Goal: Information Seeking & Learning: Learn about a topic

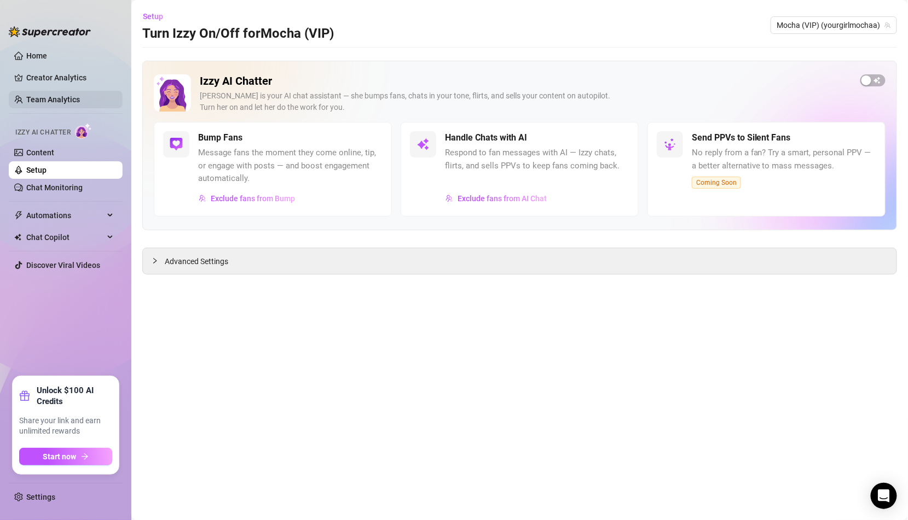
click at [59, 95] on link "Team Analytics" at bounding box center [53, 99] width 54 height 9
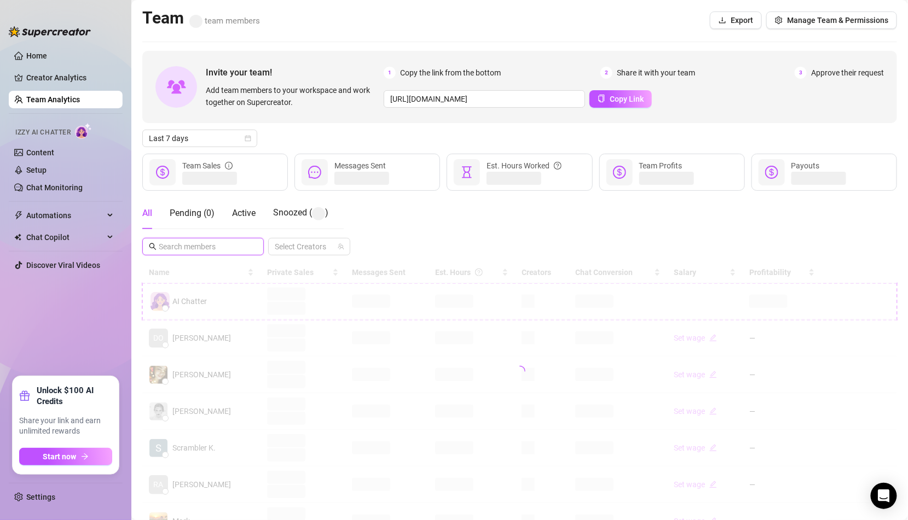
click at [215, 242] on input "text" at bounding box center [204, 247] width 90 height 12
type input "a"
type input "jaz"
click at [254, 245] on icon "close-circle" at bounding box center [254, 245] width 7 height 7
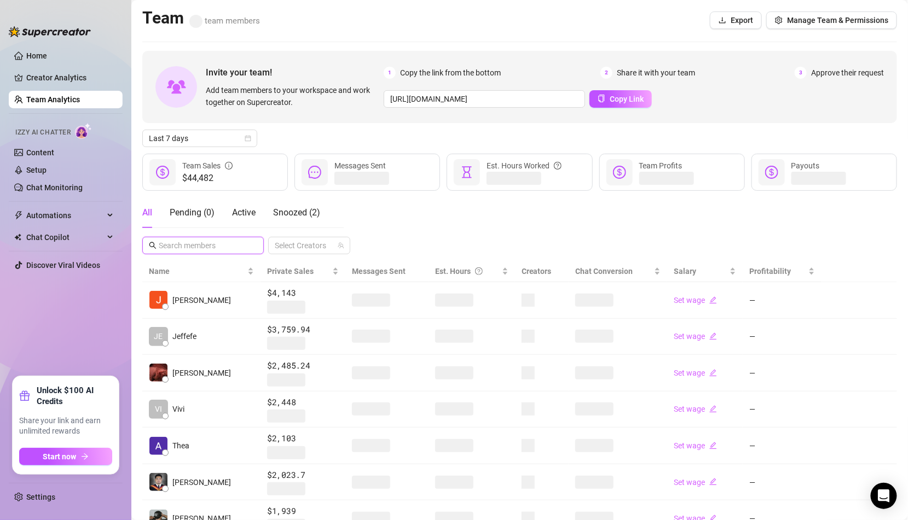
click at [234, 245] on input "text" at bounding box center [204, 246] width 90 height 12
click at [199, 251] on span at bounding box center [202, 246] width 121 height 18
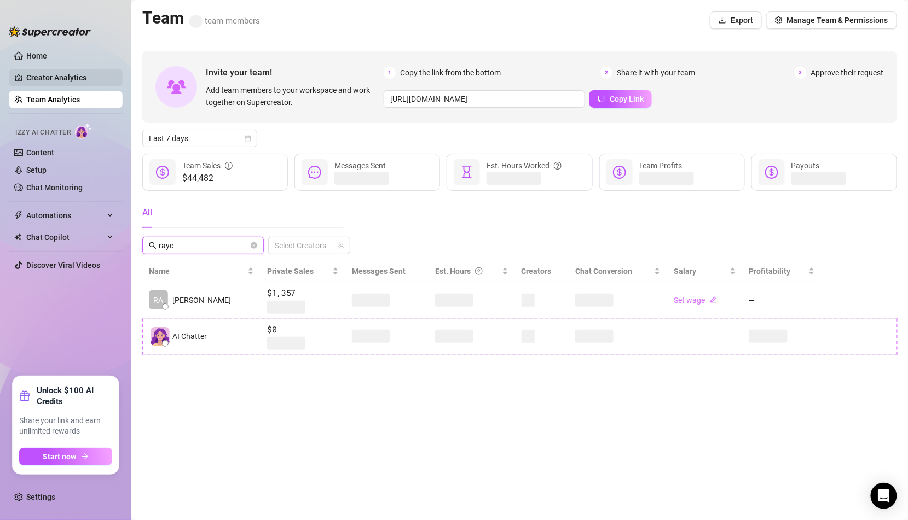
type input "rayc"
click at [71, 77] on link "Creator Analytics" at bounding box center [70, 78] width 88 height 18
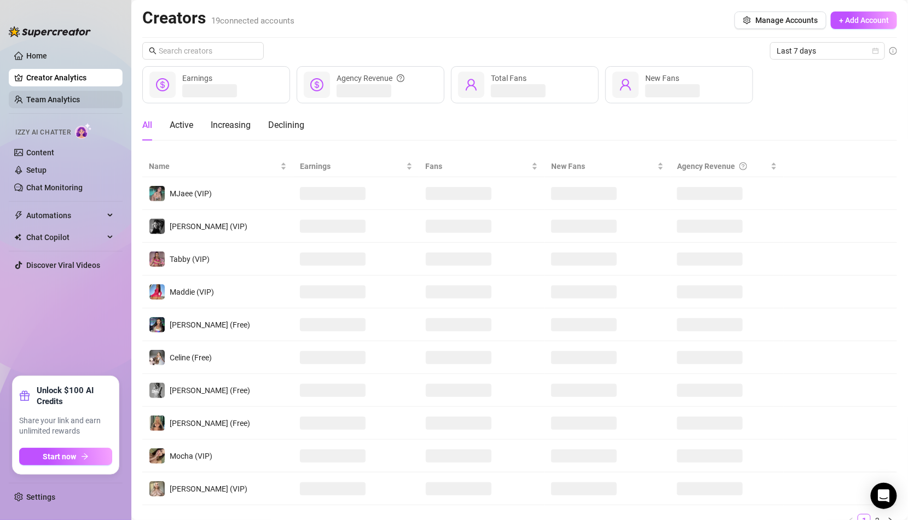
click at [68, 95] on link "Team Analytics" at bounding box center [53, 99] width 54 height 9
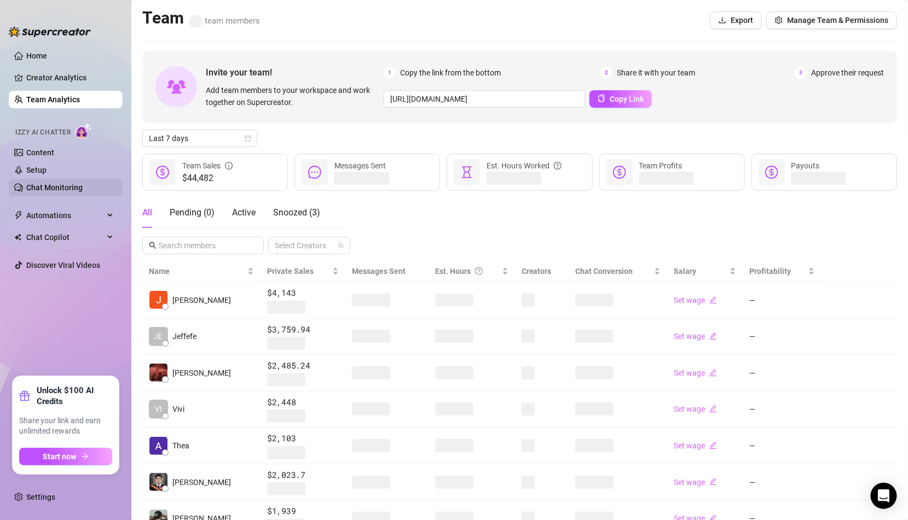
click at [41, 192] on link "Chat Monitoring" at bounding box center [54, 187] width 56 height 9
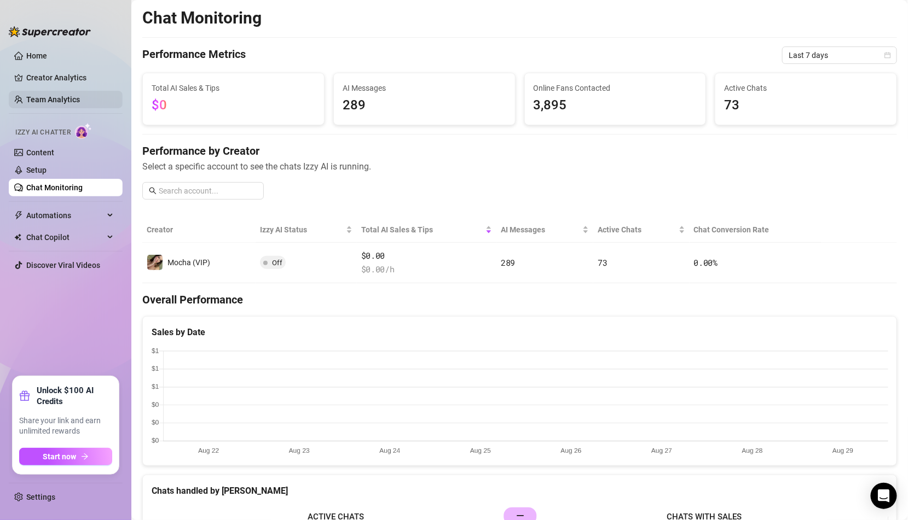
click at [66, 101] on link "Team Analytics" at bounding box center [53, 99] width 54 height 9
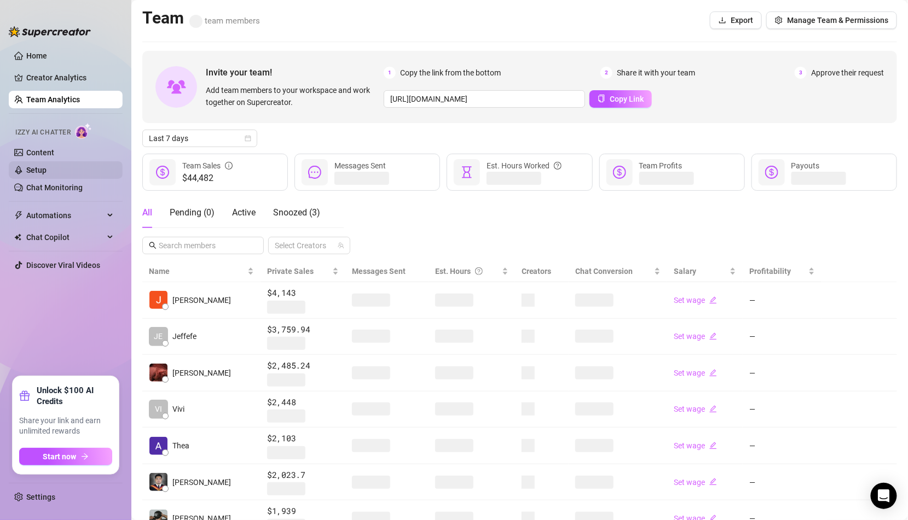
click at [47, 169] on link "Setup" at bounding box center [36, 170] width 20 height 9
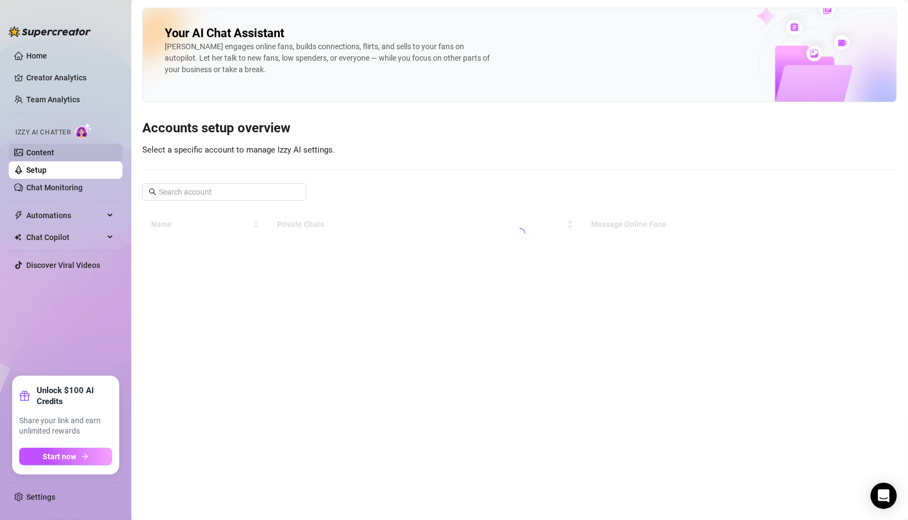
click at [54, 148] on link "Content" at bounding box center [40, 152] width 28 height 9
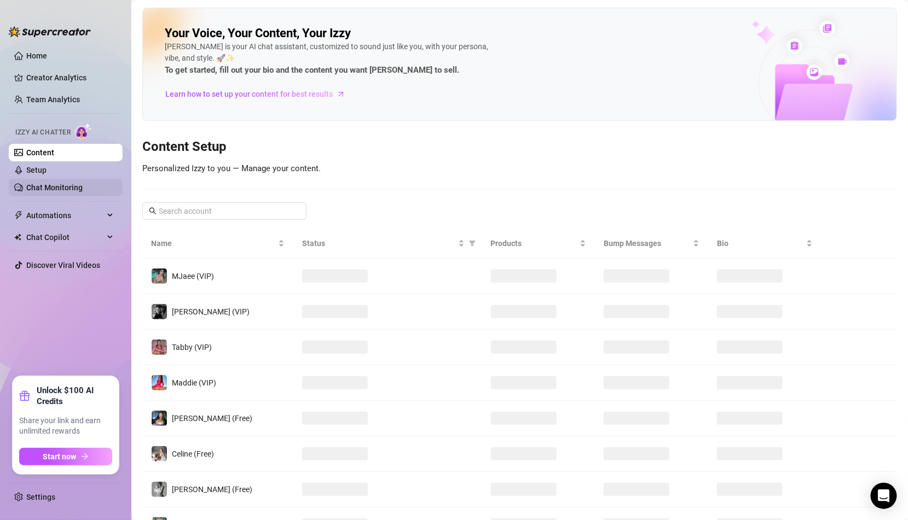
click at [66, 191] on link "Chat Monitoring" at bounding box center [54, 187] width 56 height 9
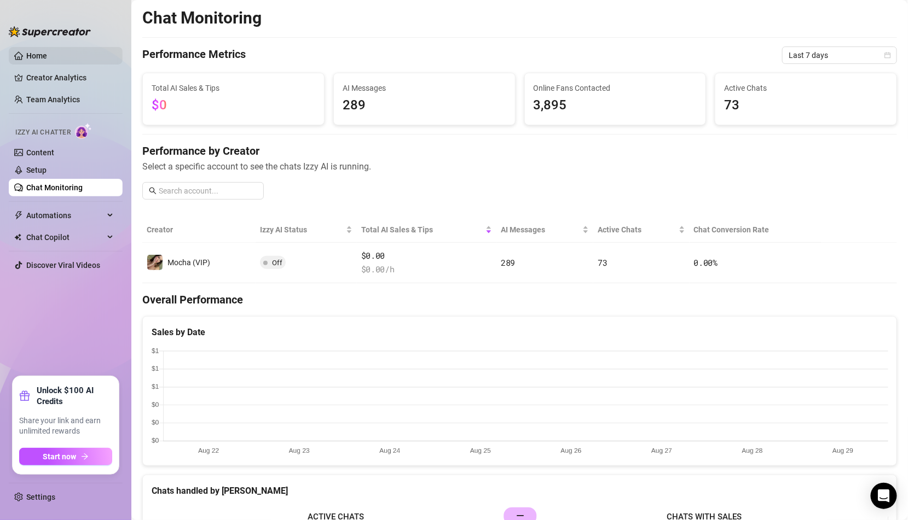
click at [47, 51] on link "Home" at bounding box center [36, 55] width 21 height 9
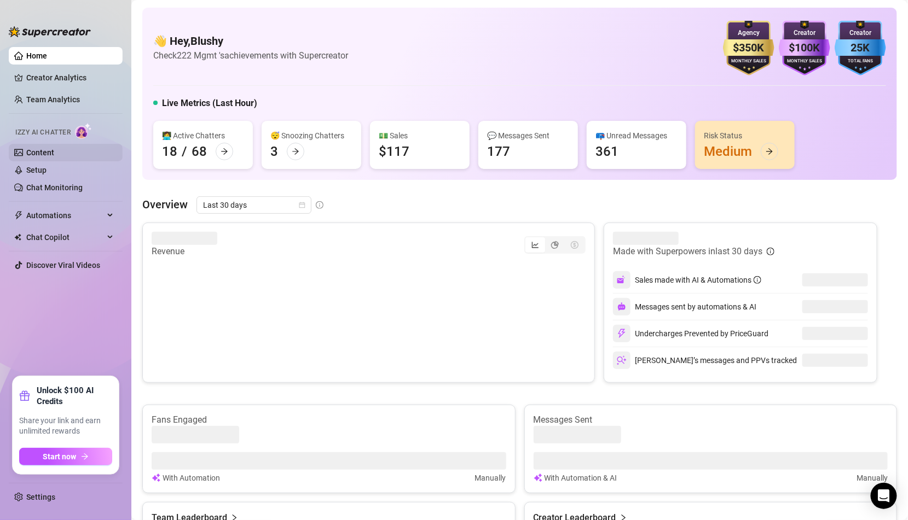
click at [54, 153] on link "Content" at bounding box center [40, 152] width 28 height 9
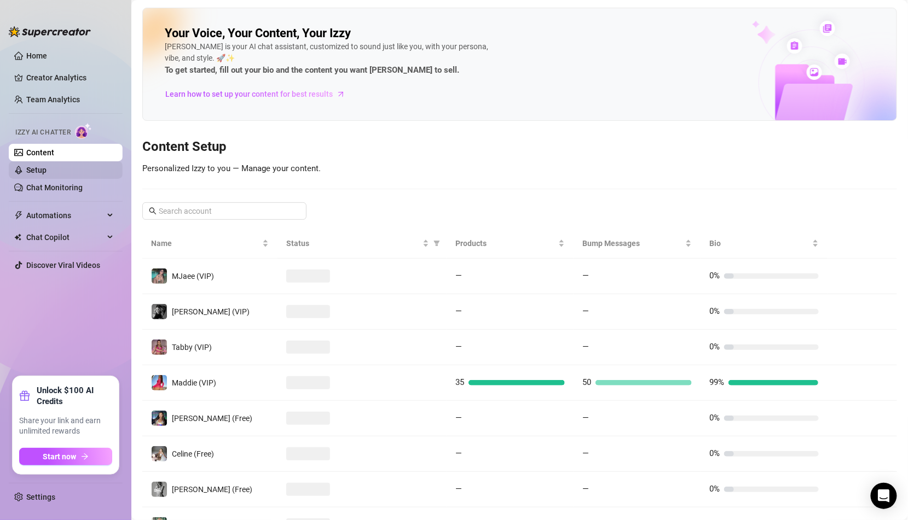
click at [47, 175] on link "Setup" at bounding box center [36, 170] width 20 height 9
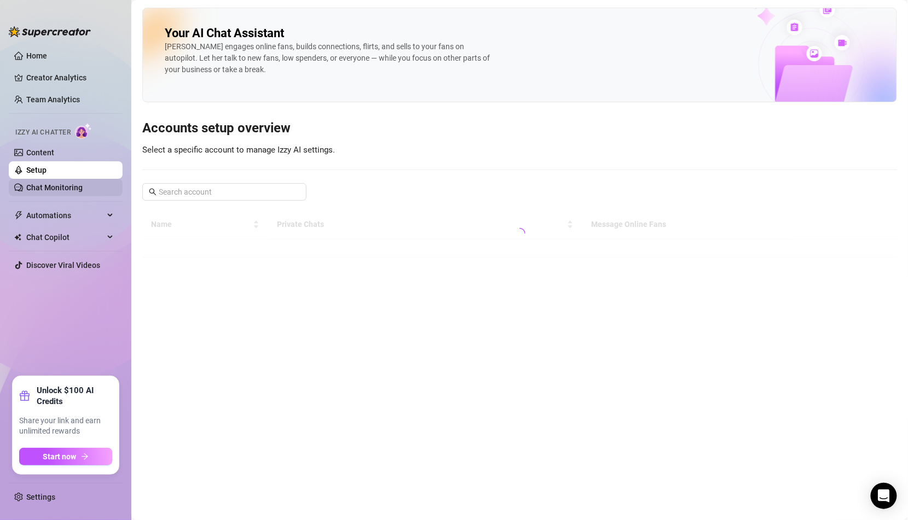
click at [62, 188] on link "Chat Monitoring" at bounding box center [54, 187] width 56 height 9
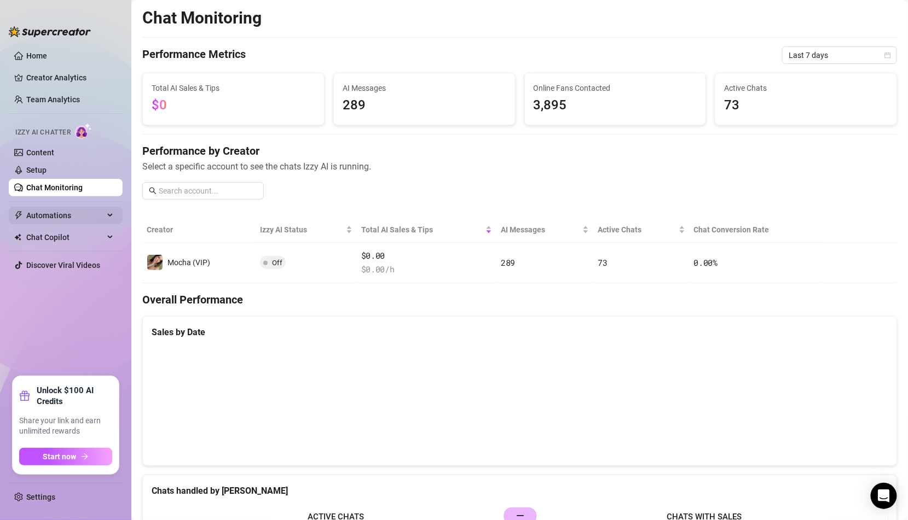
click at [62, 211] on span "Automations" at bounding box center [65, 216] width 78 height 18
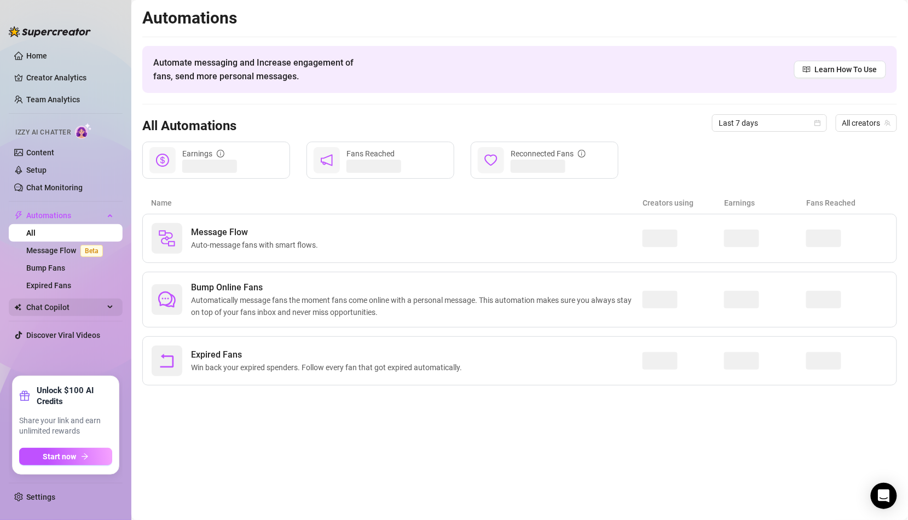
click at [67, 313] on span "Chat Copilot" at bounding box center [65, 308] width 78 height 18
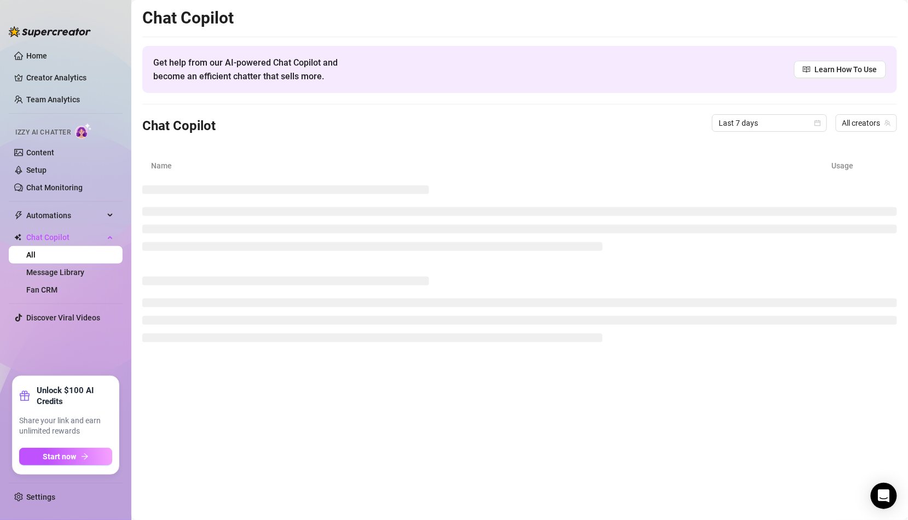
click at [57, 67] on ul "Home Creator Analytics Team Analytics Izzy AI Chatter Content Setup Chat Monito…" at bounding box center [66, 207] width 114 height 329
click at [47, 60] on link "Home" at bounding box center [36, 55] width 21 height 9
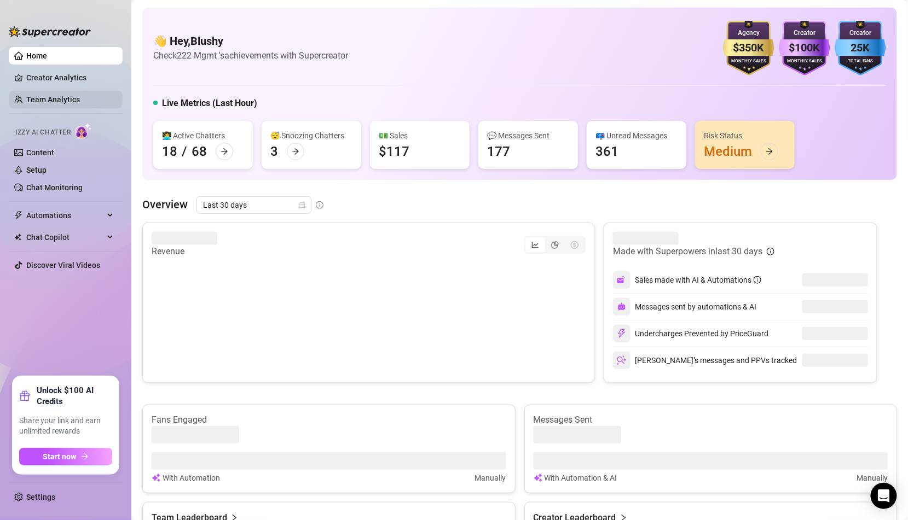
click at [80, 96] on link "Team Analytics" at bounding box center [53, 99] width 54 height 9
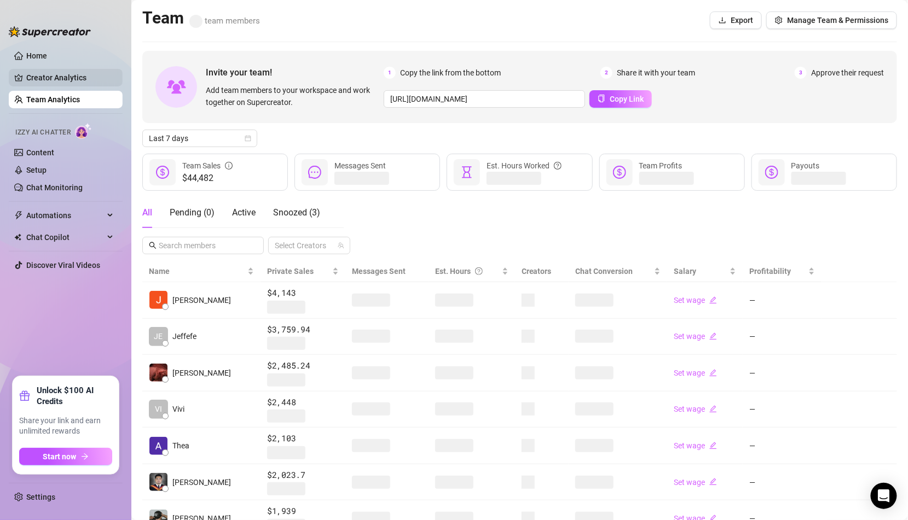
click at [88, 80] on link "Creator Analytics" at bounding box center [70, 78] width 88 height 18
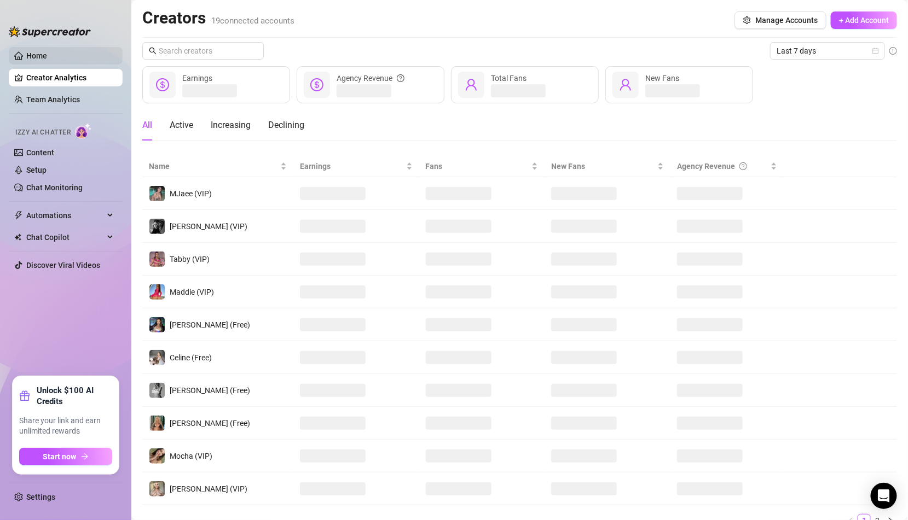
click at [47, 60] on link "Home" at bounding box center [36, 55] width 21 height 9
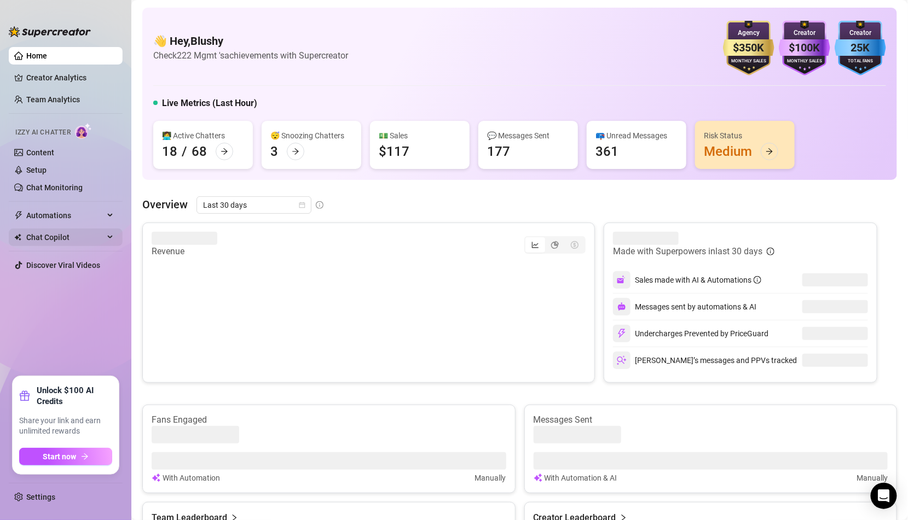
click at [96, 231] on span "Chat Copilot" at bounding box center [65, 238] width 78 height 18
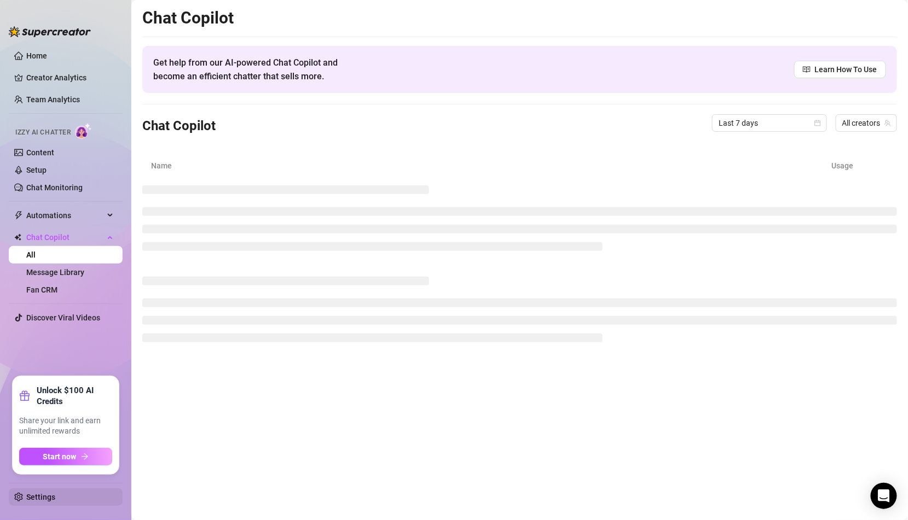
click at [29, 500] on link "Settings" at bounding box center [40, 497] width 29 height 9
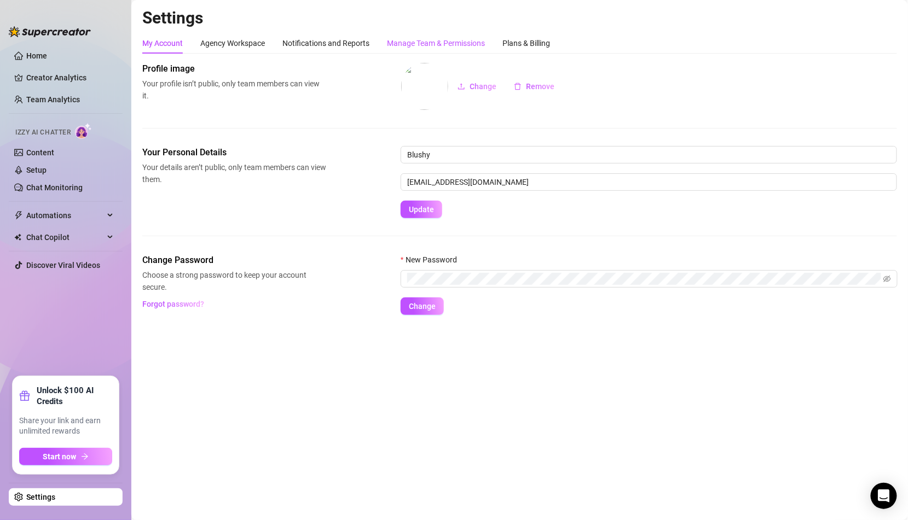
click at [417, 48] on div "Manage Team & Permissions" at bounding box center [436, 43] width 98 height 12
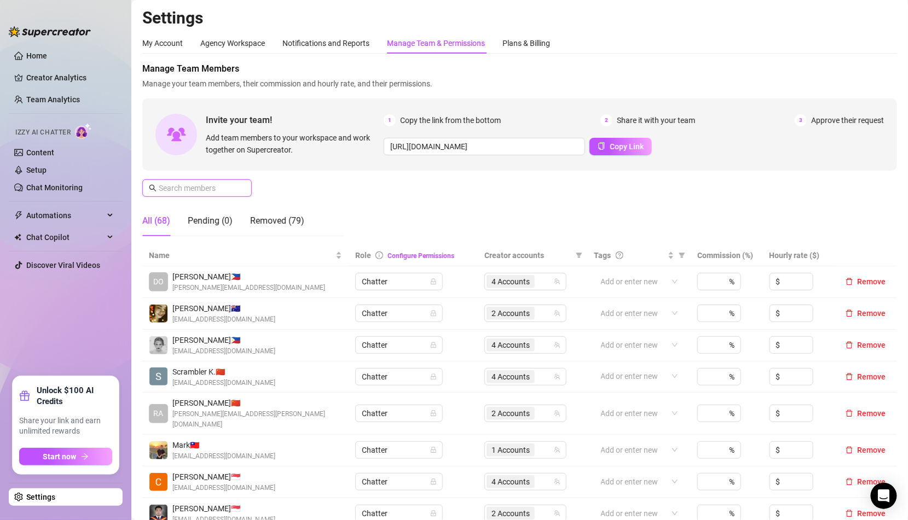
click at [210, 188] on input "text" at bounding box center [198, 188] width 78 height 12
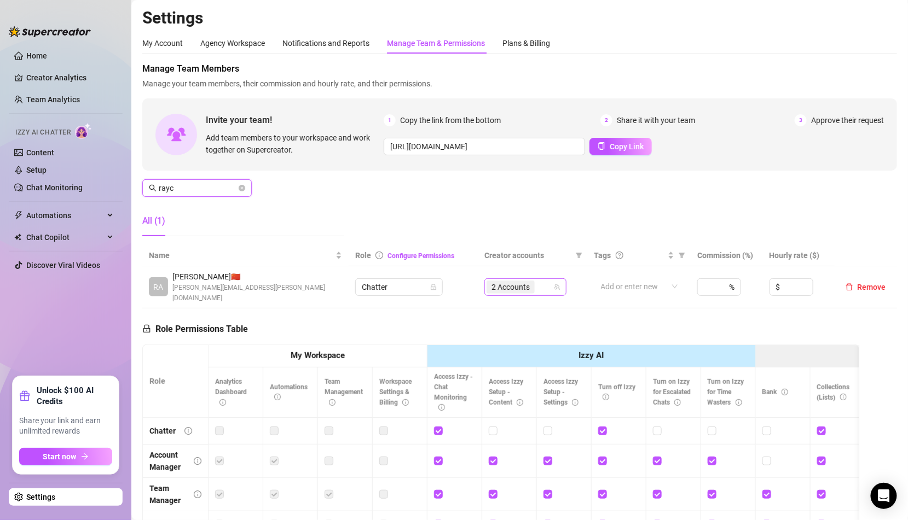
click at [508, 284] on span "2 Accounts" at bounding box center [510, 287] width 38 height 12
type input "rayc"
type input "jaz"
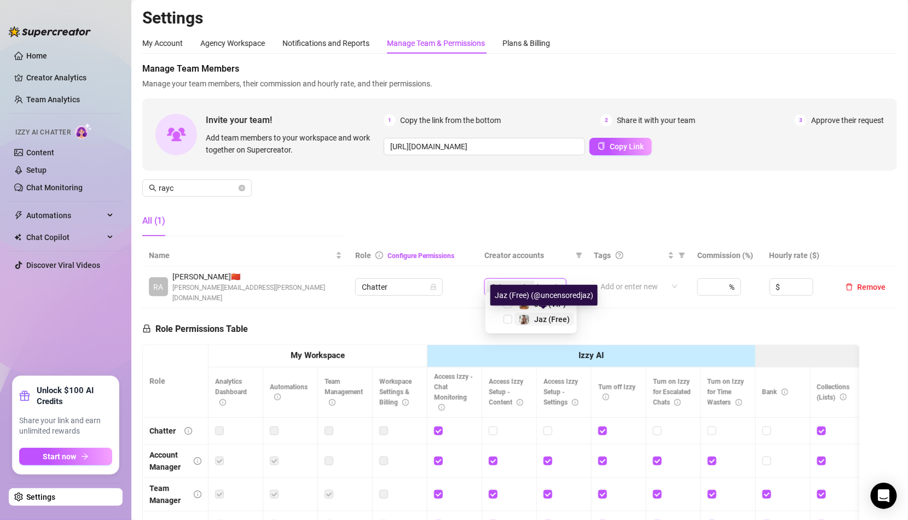
click at [545, 320] on span "Jaz (Free)" at bounding box center [552, 319] width 36 height 9
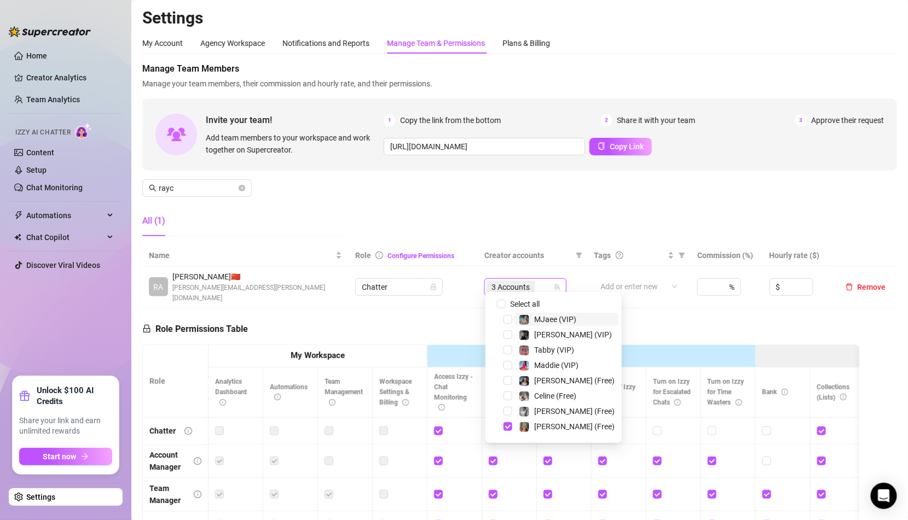
type input "a"
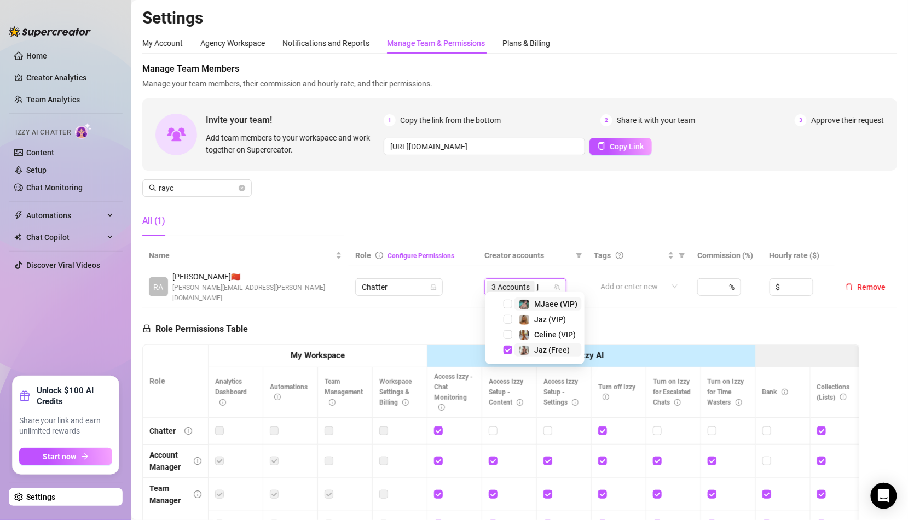
type input "ja"
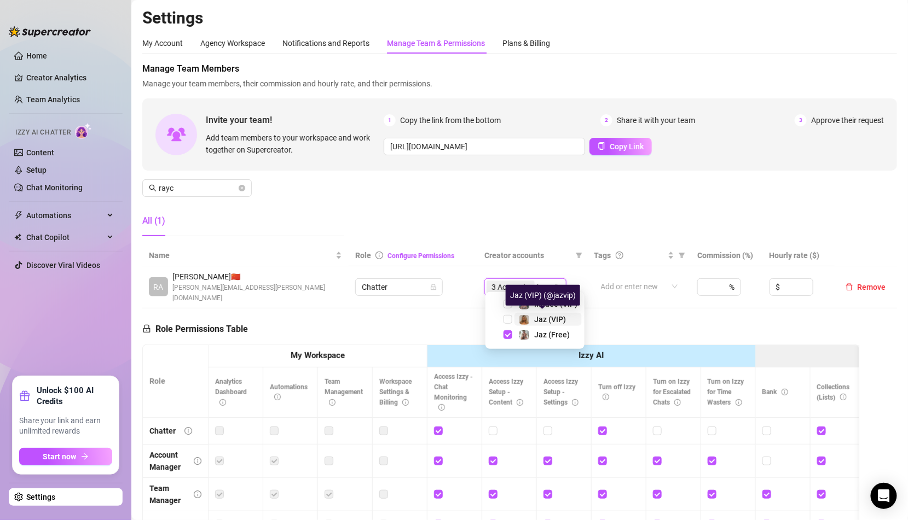
click at [547, 321] on span "Jaz (VIP)" at bounding box center [550, 319] width 32 height 9
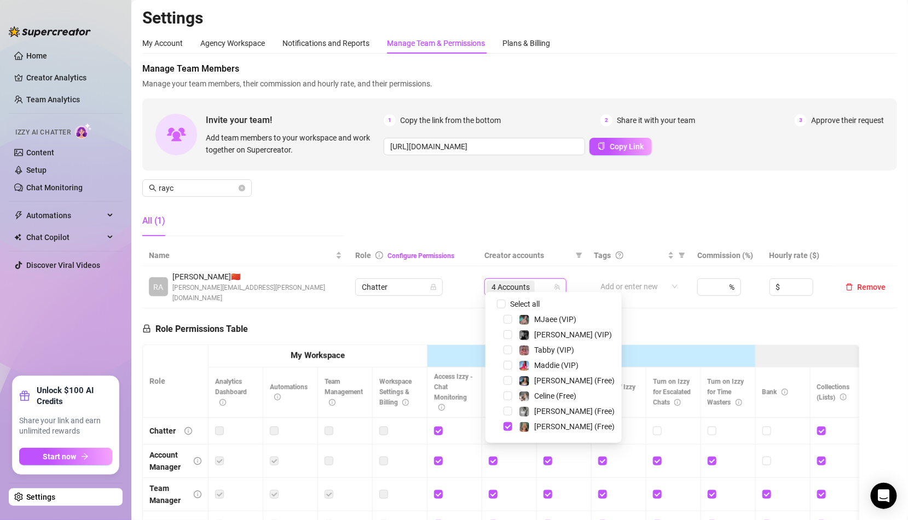
click at [527, 181] on div "Manage Team Members Manage your team members, their commission and hourly rate,…" at bounding box center [519, 153] width 754 height 183
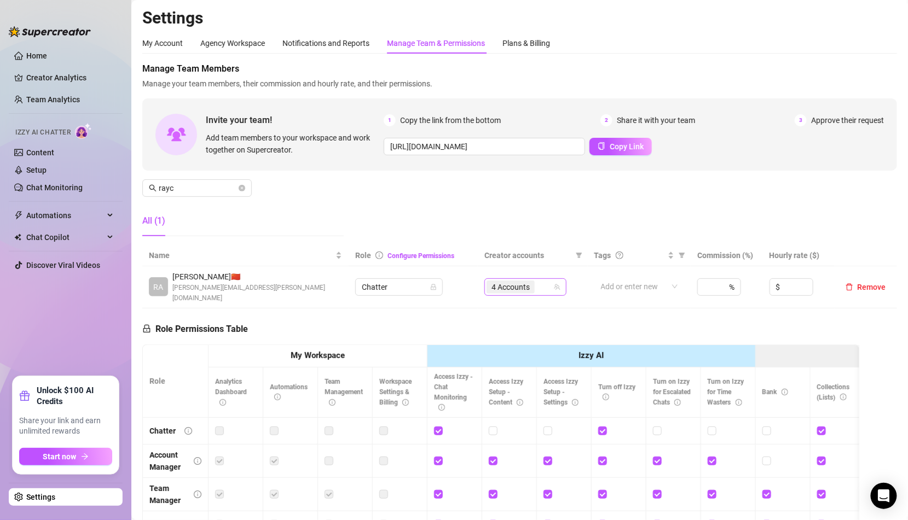
click at [524, 282] on span "4 Accounts" at bounding box center [510, 287] width 38 height 12
type input "ray"
type input "ja"
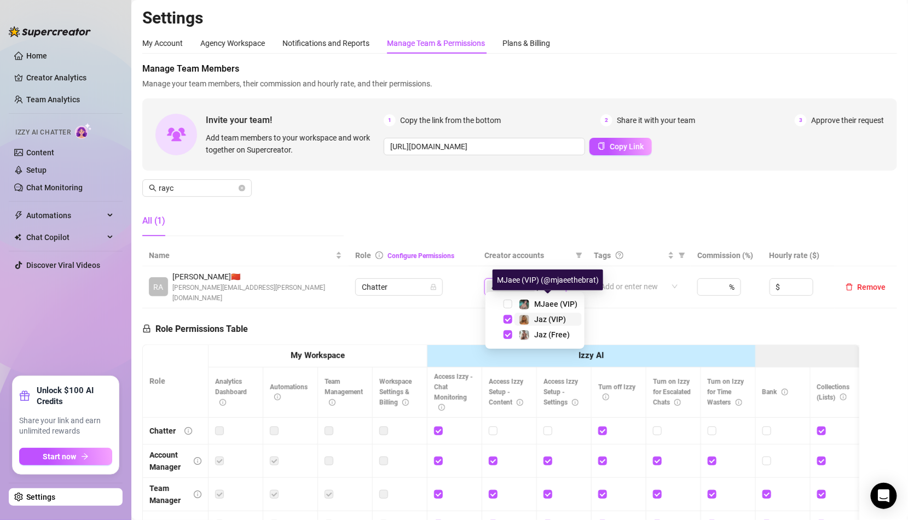
click at [531, 322] on div "Jaz (VIP)" at bounding box center [542, 319] width 47 height 13
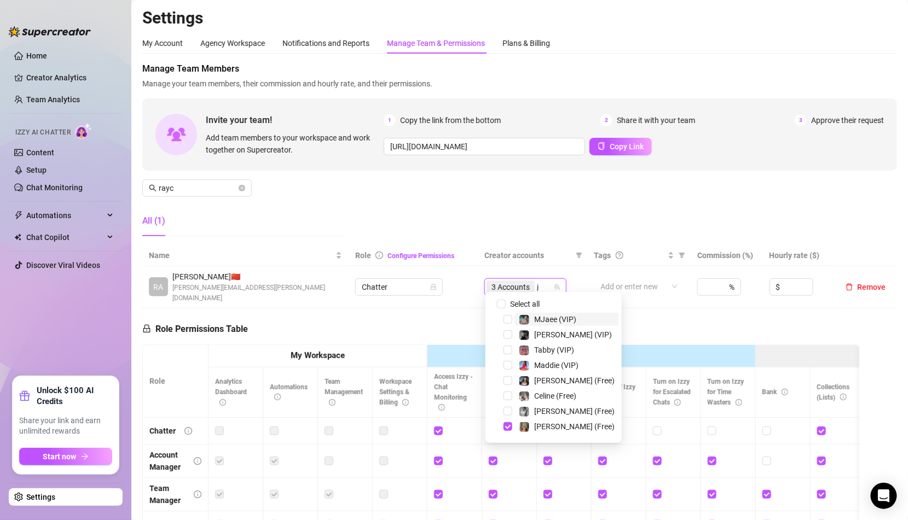
type input "ja"
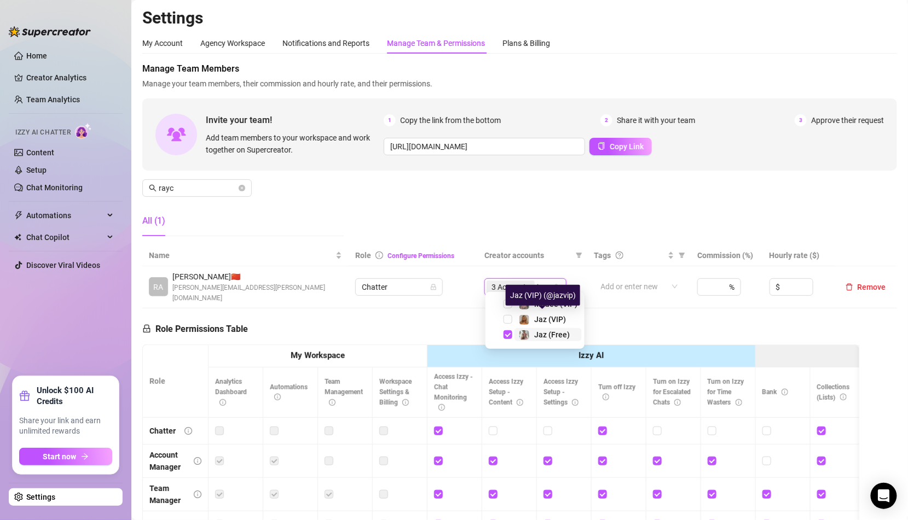
click at [531, 330] on div "Jaz (Free)" at bounding box center [544, 334] width 51 height 13
click at [489, 211] on div "Manage Team Members Manage your team members, their commission and hourly rate,…" at bounding box center [519, 153] width 754 height 183
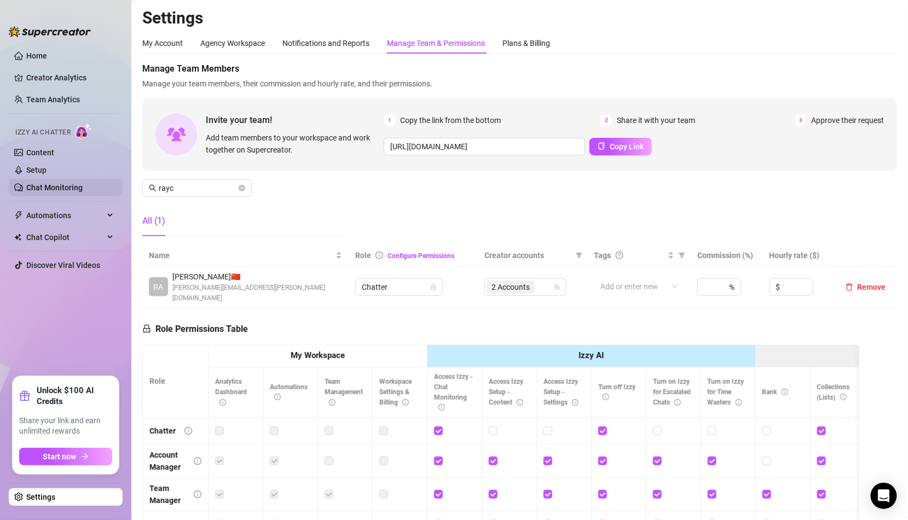
click at [66, 186] on link "Chat Monitoring" at bounding box center [54, 187] width 56 height 9
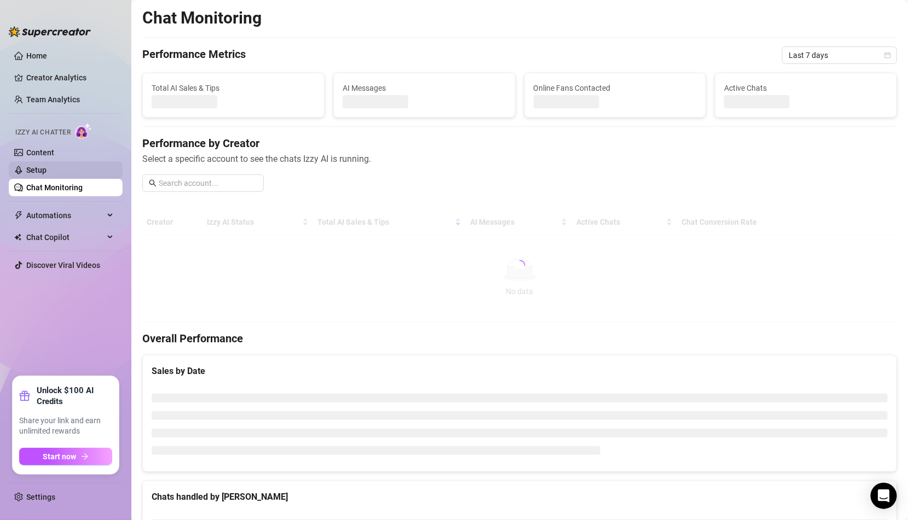
click at [47, 168] on link "Setup" at bounding box center [36, 170] width 20 height 9
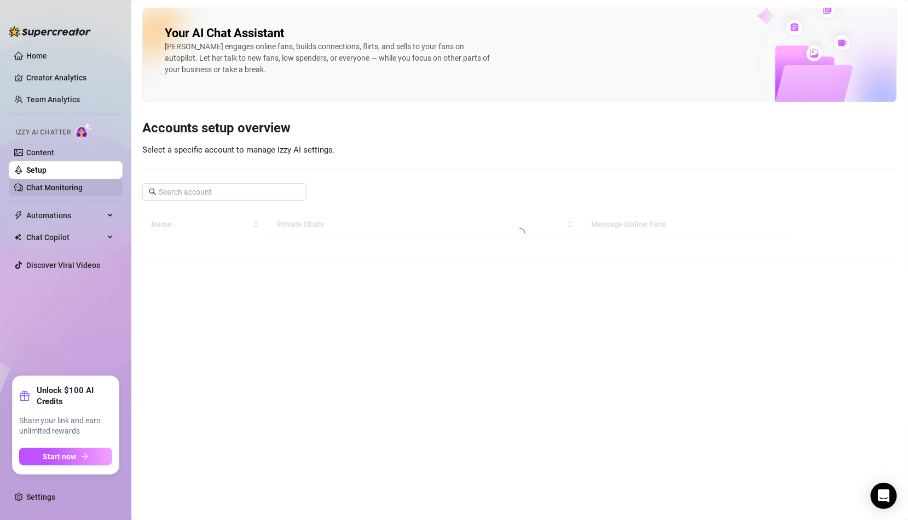
click at [83, 187] on link "Chat Monitoring" at bounding box center [54, 187] width 56 height 9
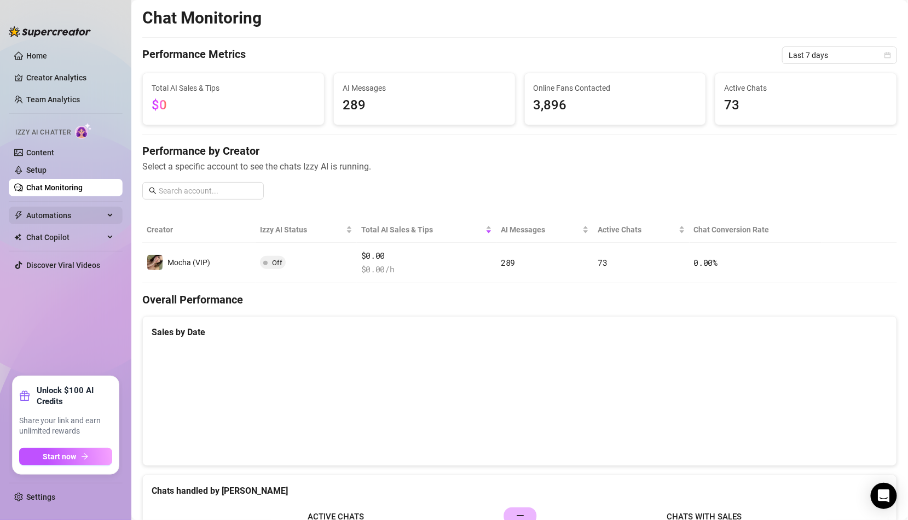
click at [78, 216] on span "Automations" at bounding box center [65, 216] width 78 height 18
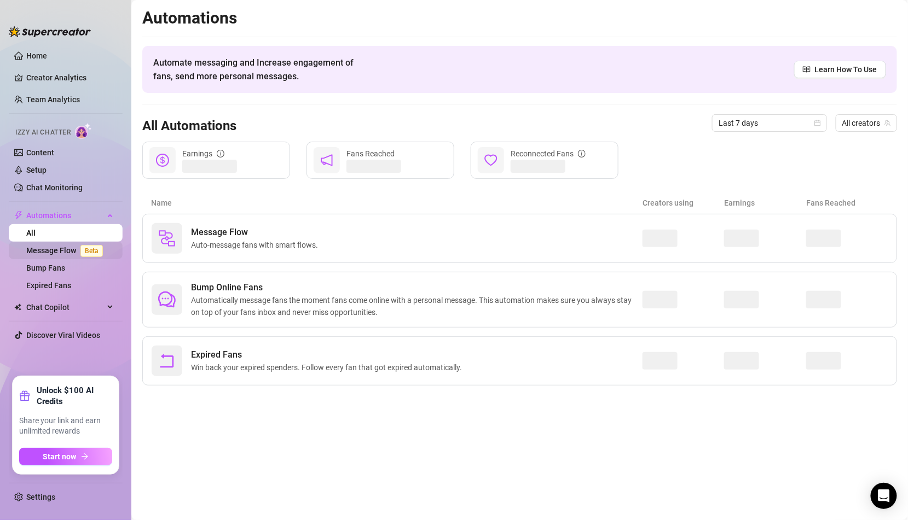
click at [73, 248] on link "Message Flow Beta" at bounding box center [66, 250] width 81 height 9
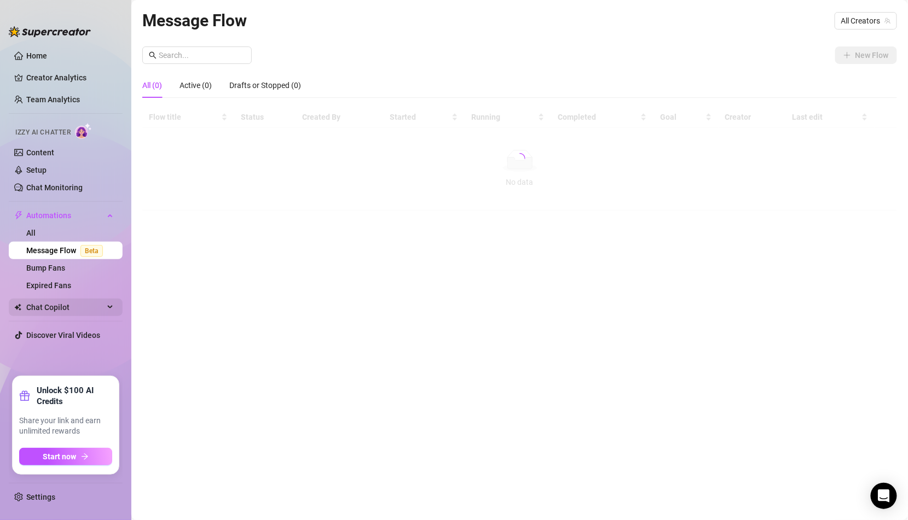
click at [90, 313] on span "Chat Copilot" at bounding box center [65, 308] width 78 height 18
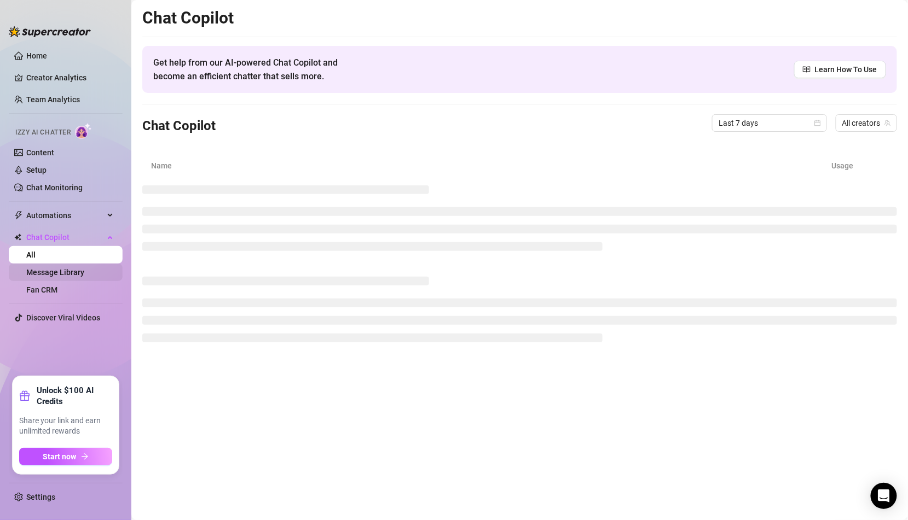
click at [84, 276] on link "Message Library" at bounding box center [55, 272] width 58 height 9
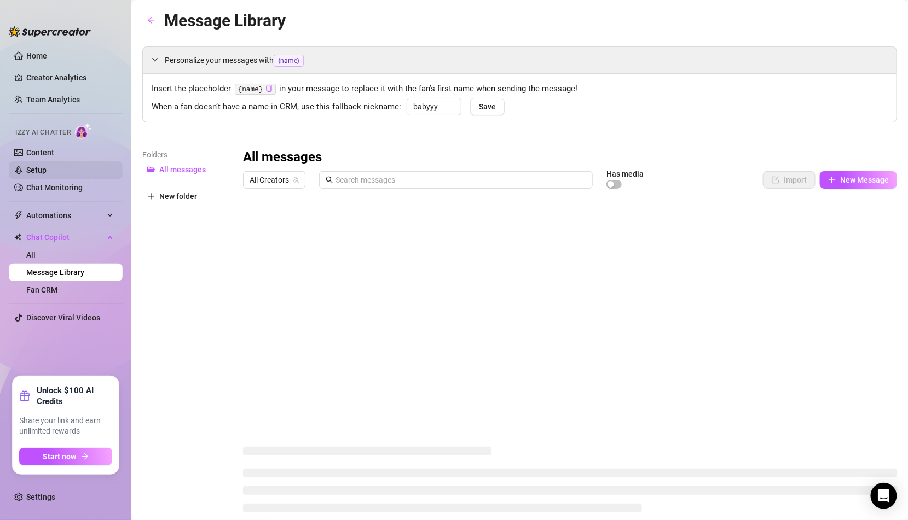
click at [47, 169] on link "Setup" at bounding box center [36, 170] width 20 height 9
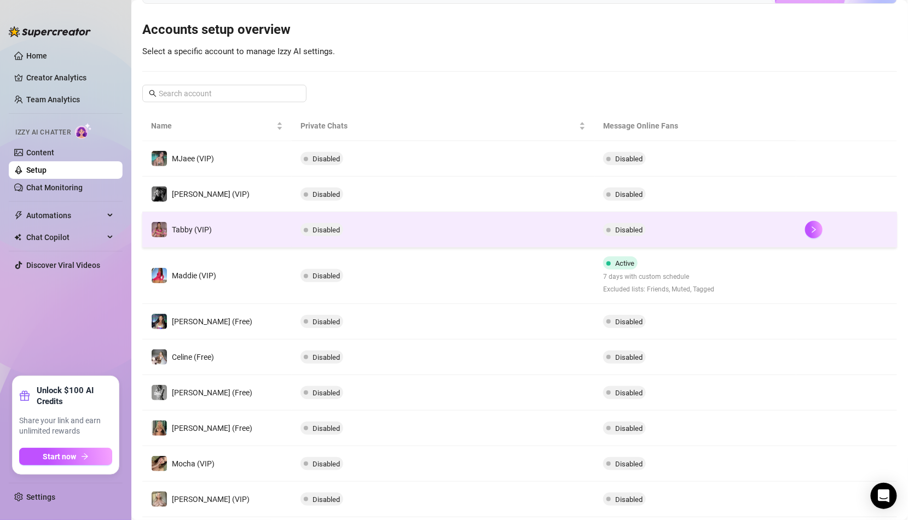
scroll to position [119, 0]
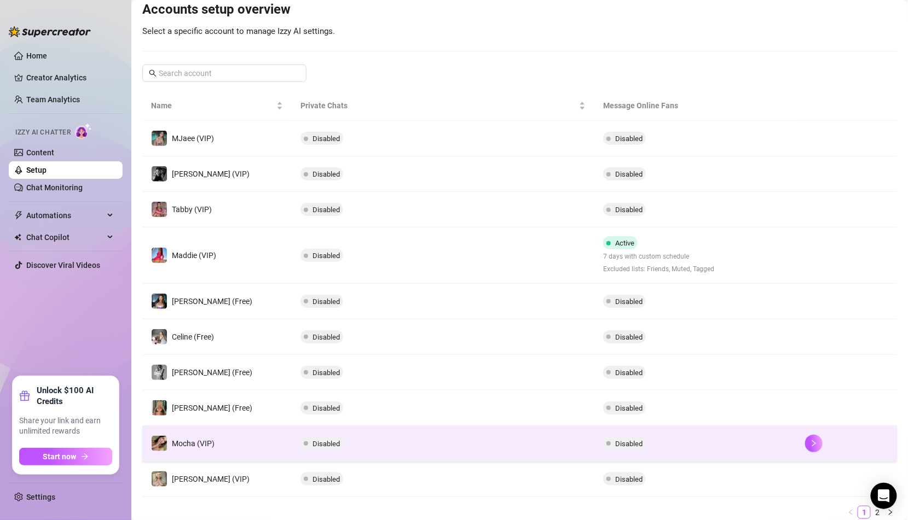
click at [383, 427] on td "Disabled" at bounding box center [443, 444] width 303 height 36
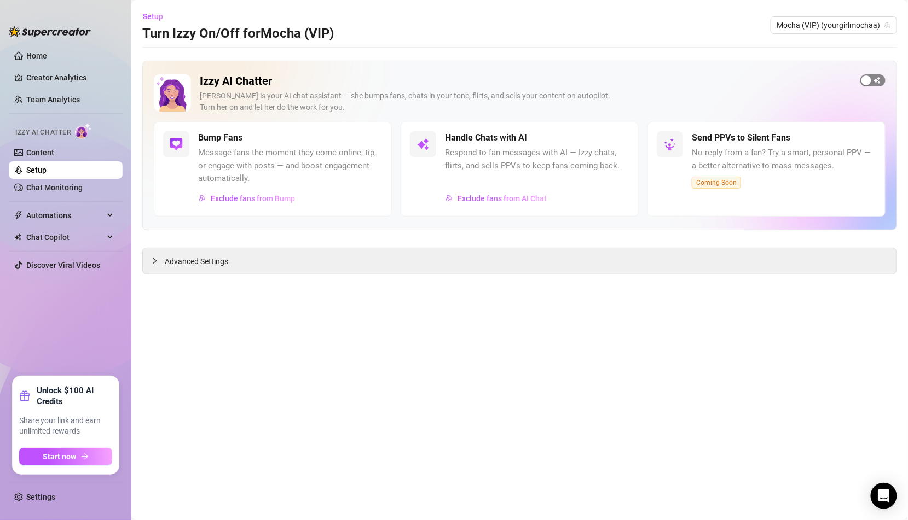
click at [879, 74] on span "button" at bounding box center [872, 80] width 25 height 12
click at [45, 170] on link "Setup" at bounding box center [36, 170] width 20 height 9
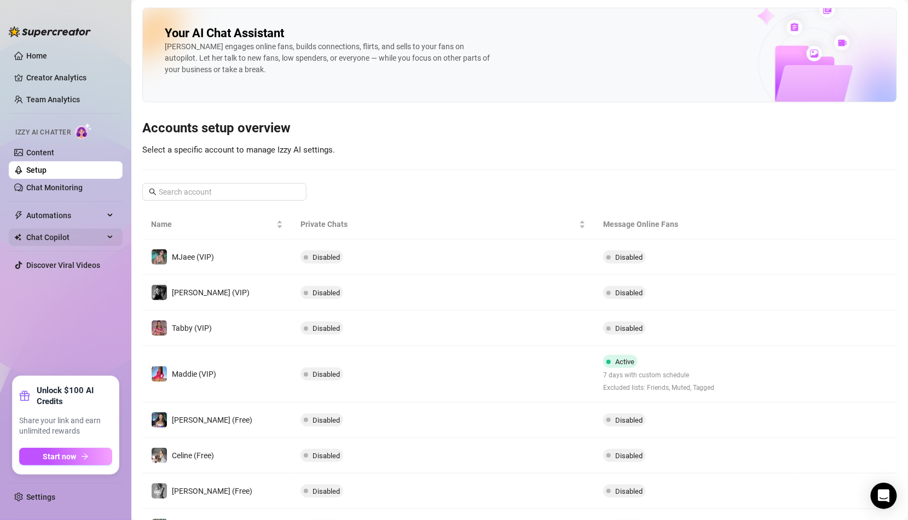
click at [65, 237] on span "Chat Copilot" at bounding box center [65, 238] width 78 height 18
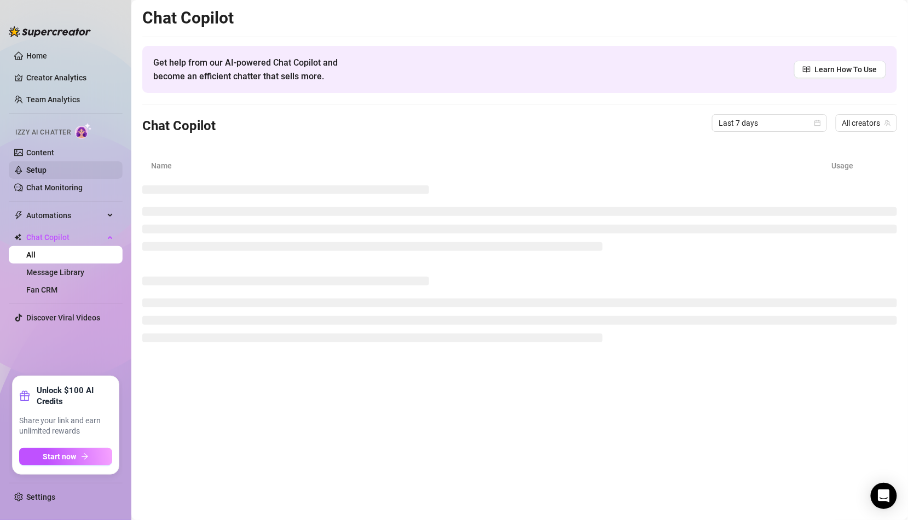
click at [47, 175] on link "Setup" at bounding box center [36, 170] width 20 height 9
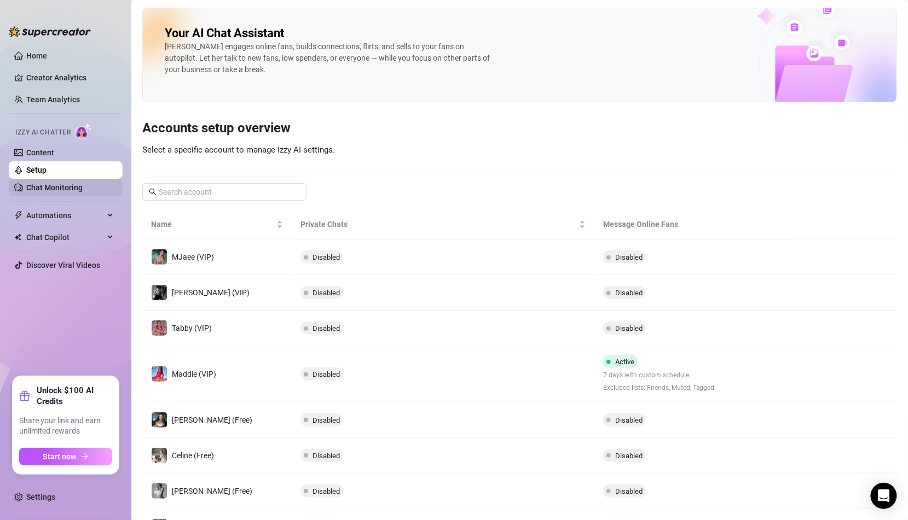
click at [74, 187] on link "Chat Monitoring" at bounding box center [54, 187] width 56 height 9
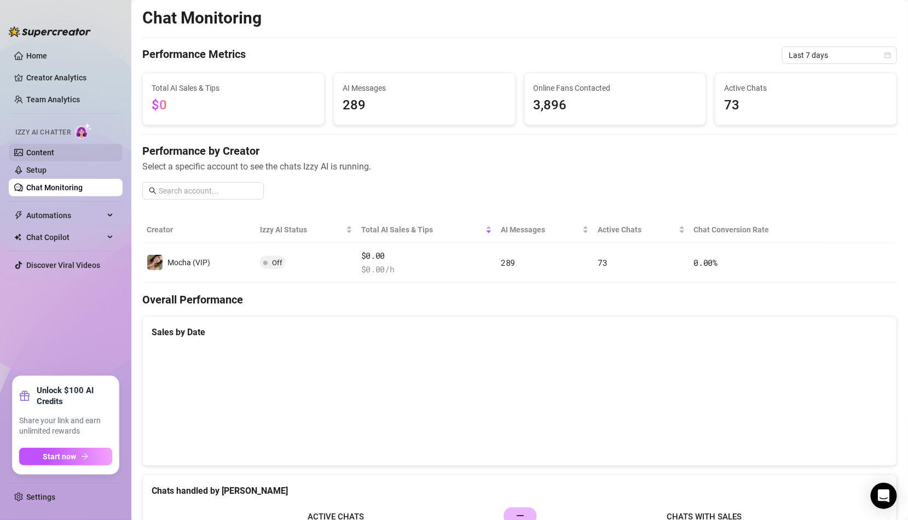
click at [54, 153] on link "Content" at bounding box center [40, 152] width 28 height 9
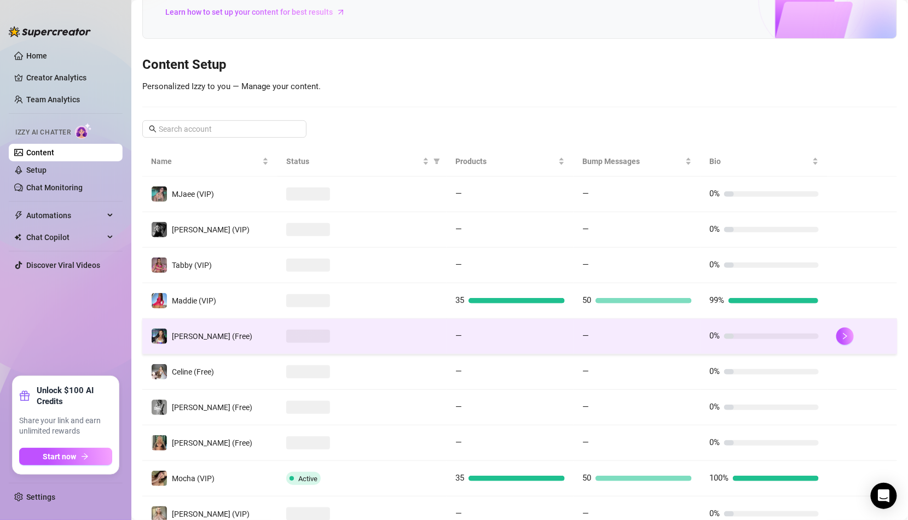
scroll to position [153, 0]
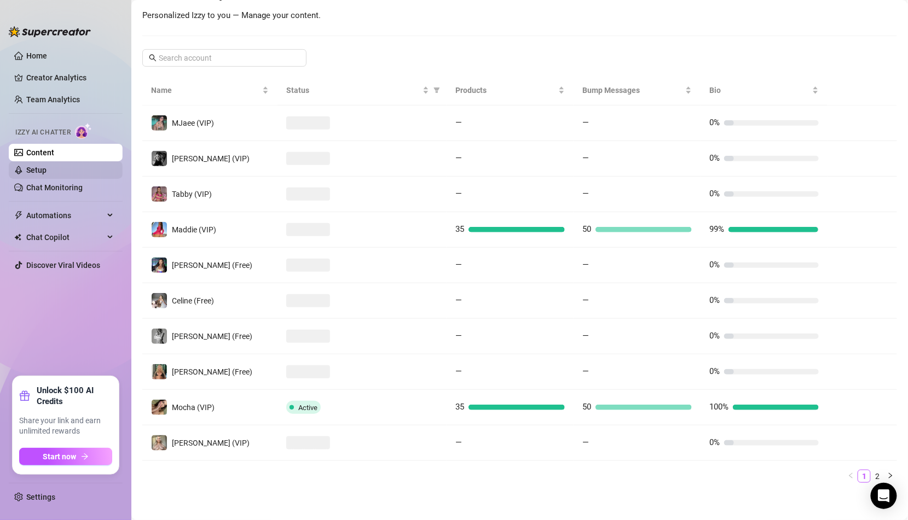
click at [47, 173] on link "Setup" at bounding box center [36, 170] width 20 height 9
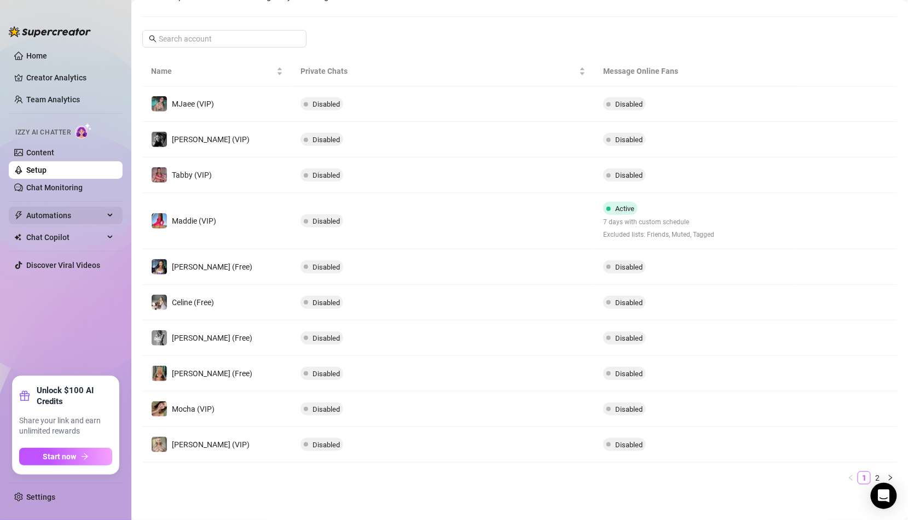
click at [71, 223] on span "Automations" at bounding box center [65, 216] width 78 height 18
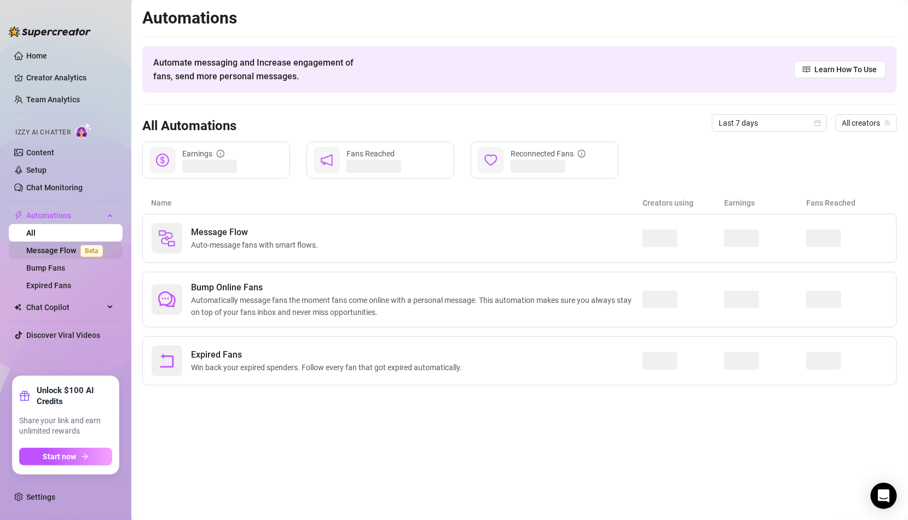
click at [74, 250] on link "Message Flow Beta" at bounding box center [66, 250] width 81 height 9
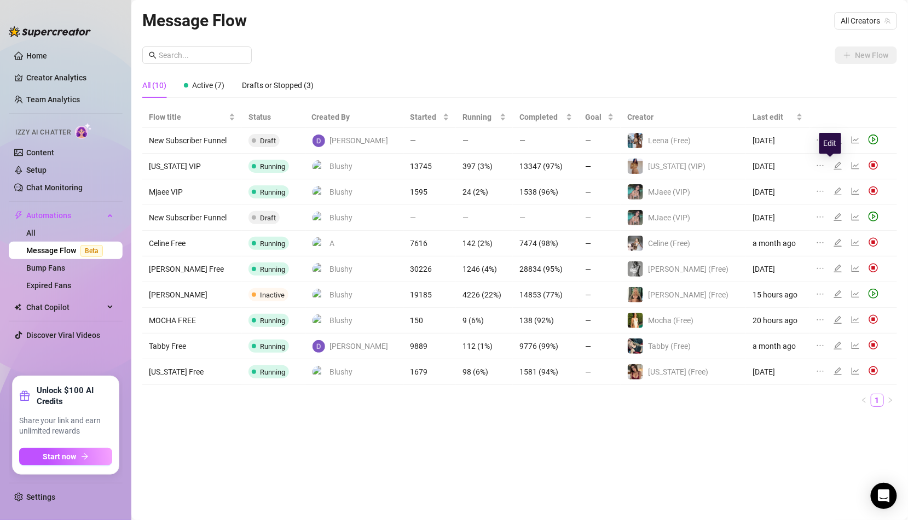
click at [833, 166] on icon "edit" at bounding box center [837, 165] width 9 height 9
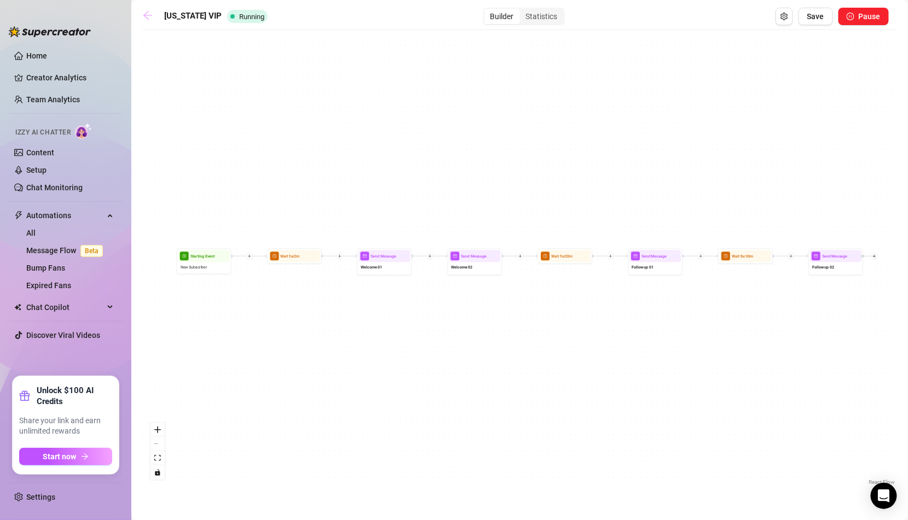
click at [147, 13] on icon "arrow-left" at bounding box center [147, 15] width 11 height 11
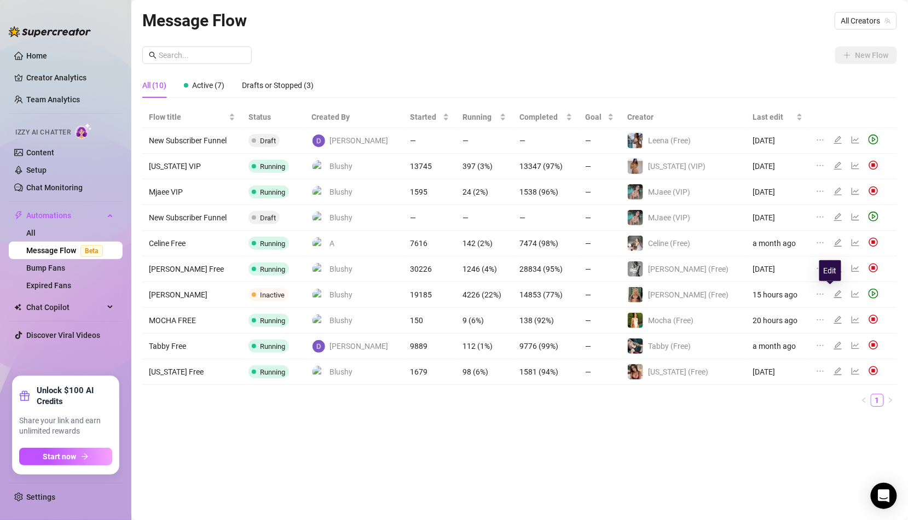
click at [834, 292] on icon "edit" at bounding box center [838, 295] width 8 height 8
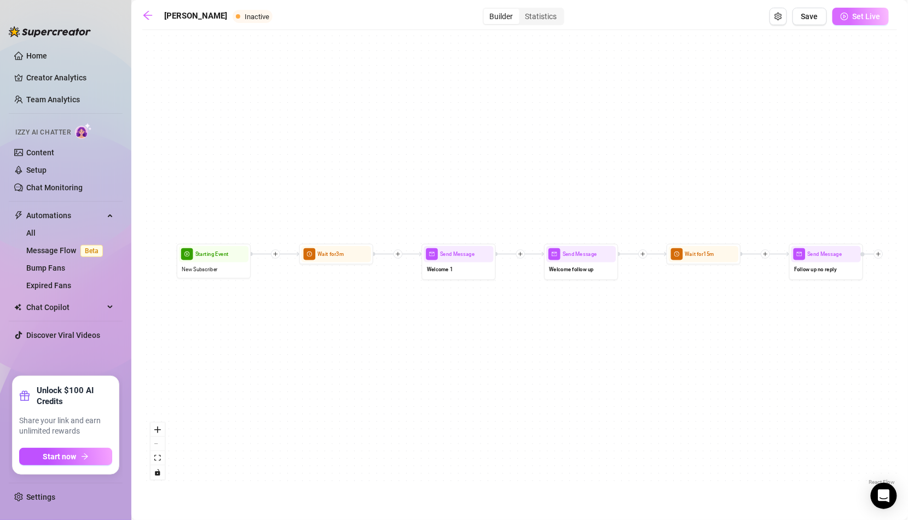
click at [876, 19] on span "Set Live" at bounding box center [866, 16] width 28 height 9
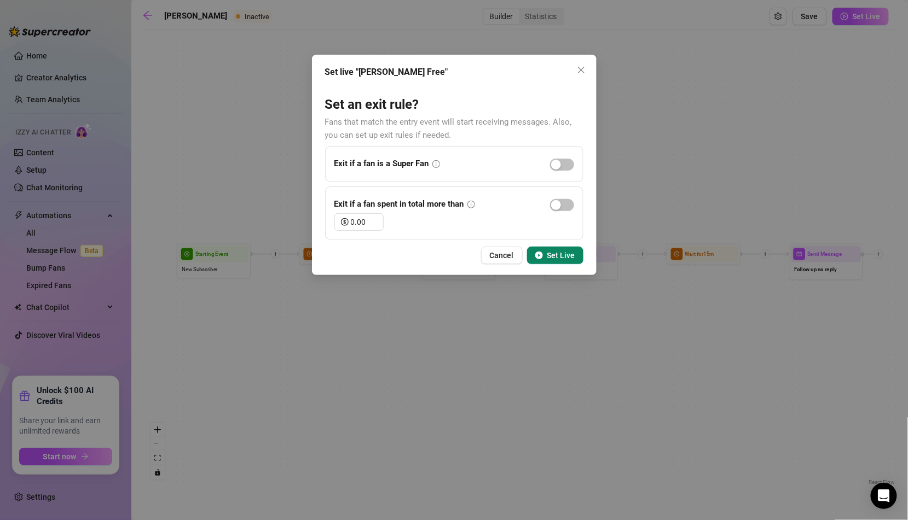
click at [548, 255] on span "Set Live" at bounding box center [561, 255] width 28 height 9
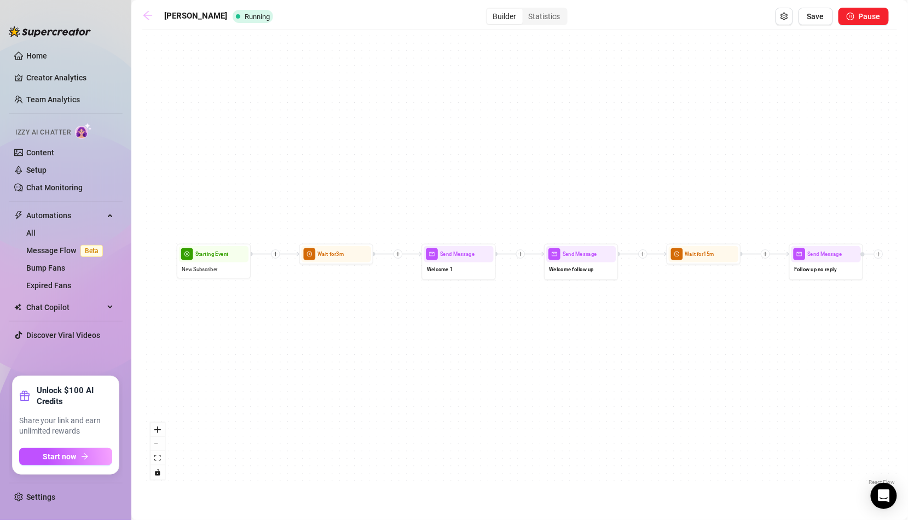
click at [144, 14] on icon "arrow-left" at bounding box center [147, 15] width 11 height 11
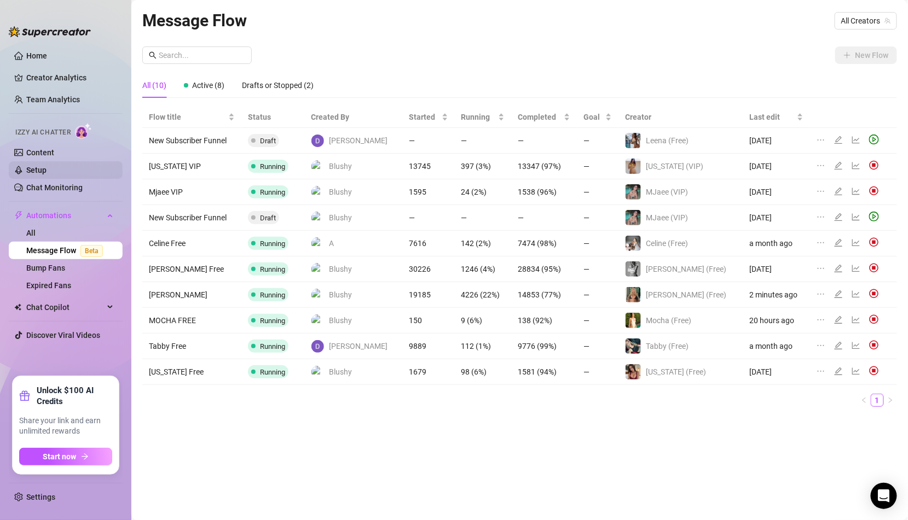
click at [47, 169] on link "Setup" at bounding box center [36, 170] width 20 height 9
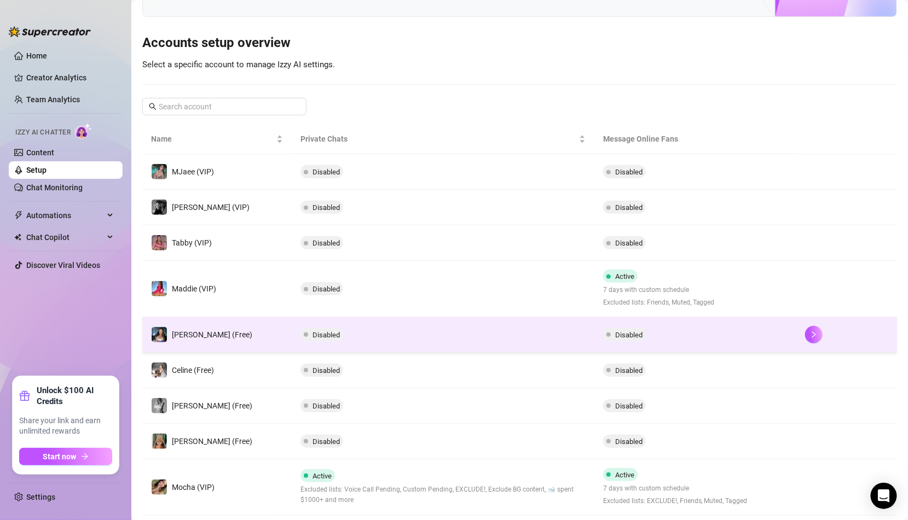
scroll to position [176, 0]
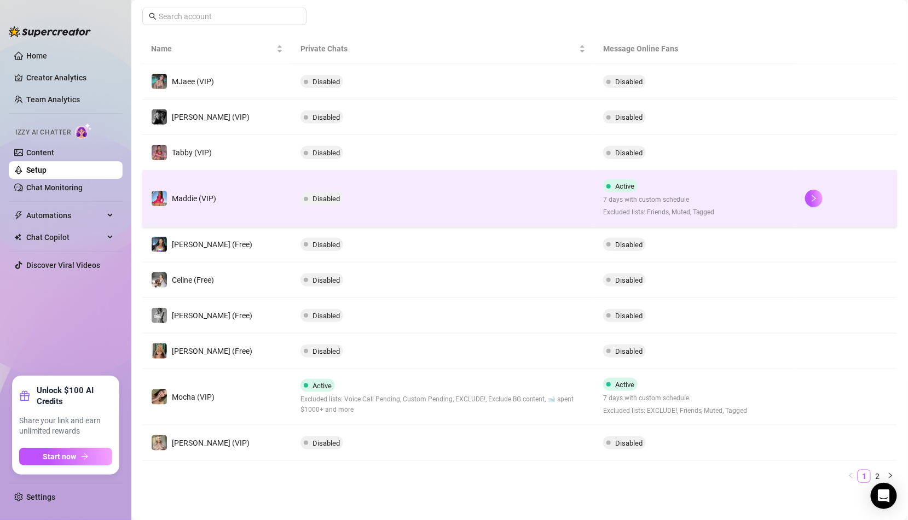
click at [260, 202] on td "Maddie (VIP)" at bounding box center [216, 199] width 149 height 56
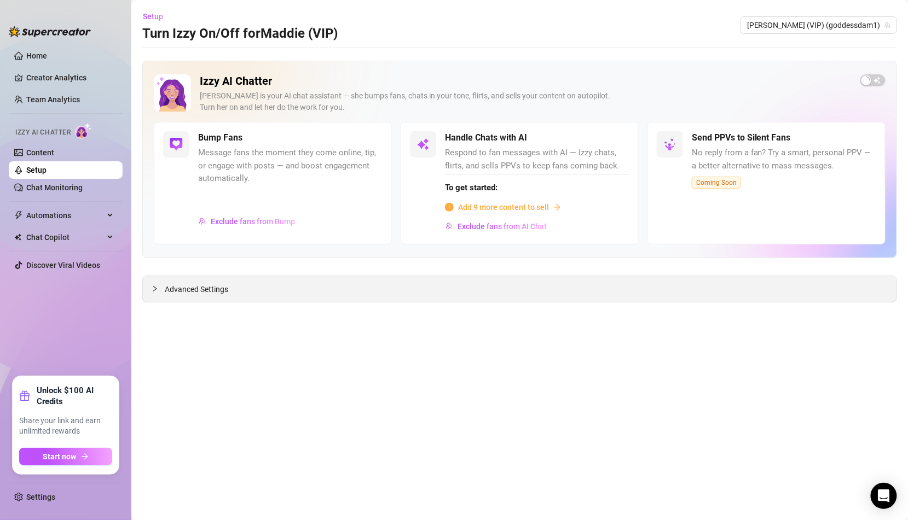
click at [295, 277] on div "Advanced Settings" at bounding box center [519, 289] width 753 height 26
click at [64, 218] on span "Automations" at bounding box center [65, 216] width 78 height 18
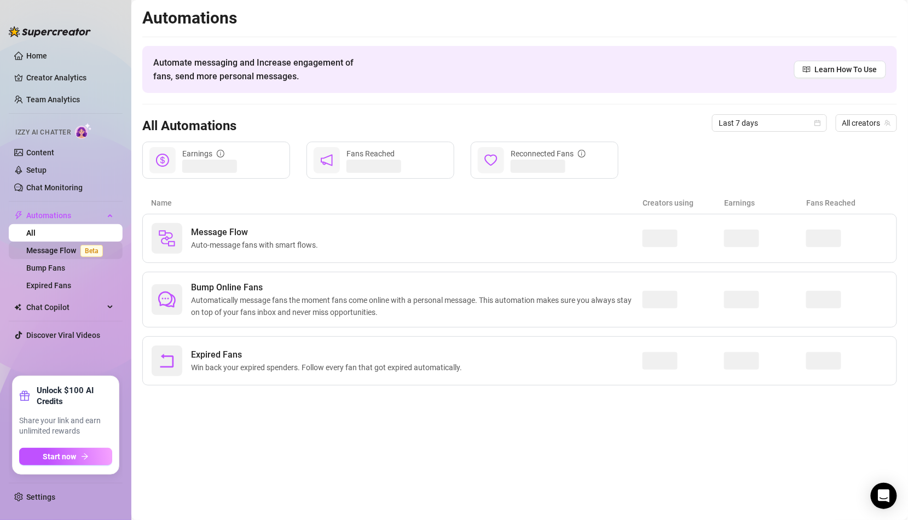
click at [61, 246] on link "Message Flow Beta" at bounding box center [66, 250] width 81 height 9
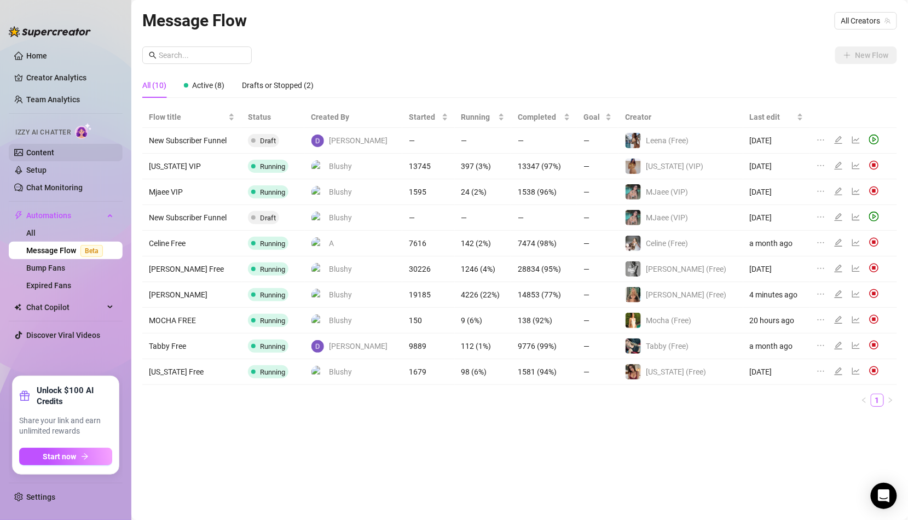
click at [54, 154] on link "Content" at bounding box center [40, 152] width 28 height 9
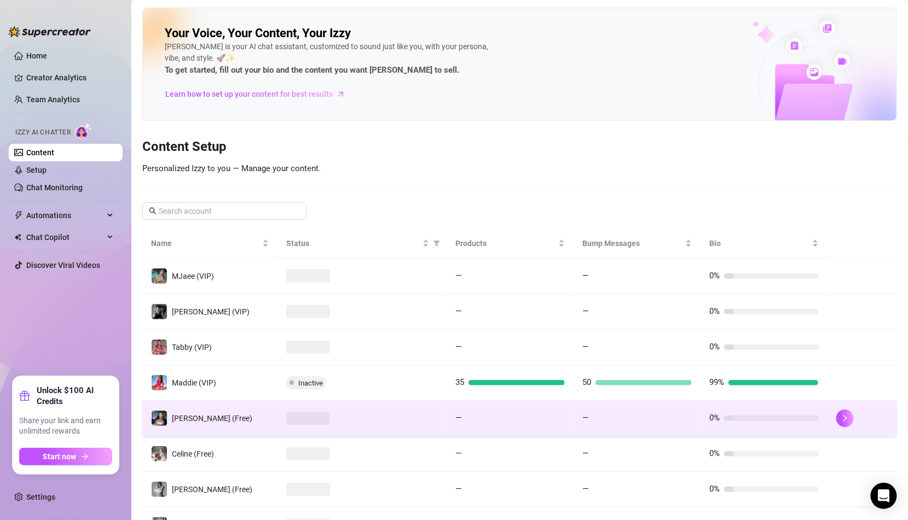
scroll to position [153, 0]
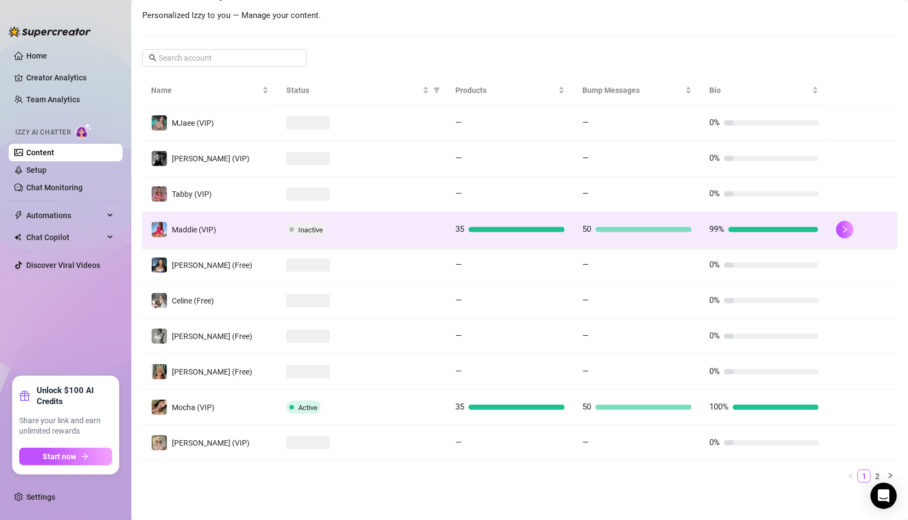
click at [276, 226] on td "Maddie (VIP)" at bounding box center [209, 230] width 135 height 36
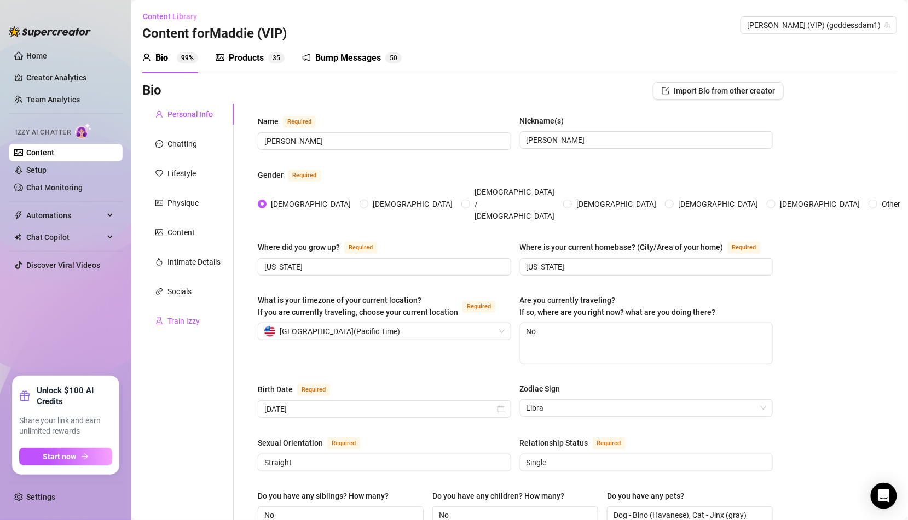
click at [191, 320] on div "Train Izzy" at bounding box center [183, 321] width 32 height 12
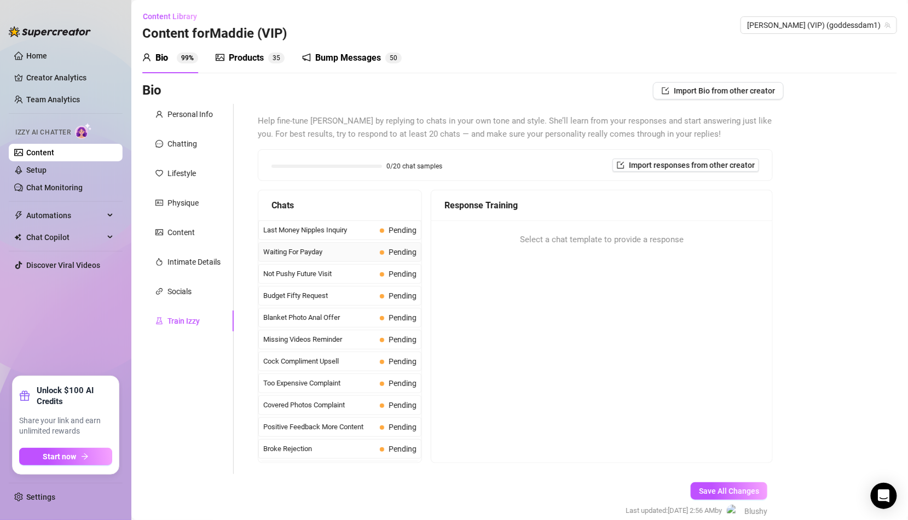
click at [391, 248] on span "Pending" at bounding box center [402, 252] width 28 height 9
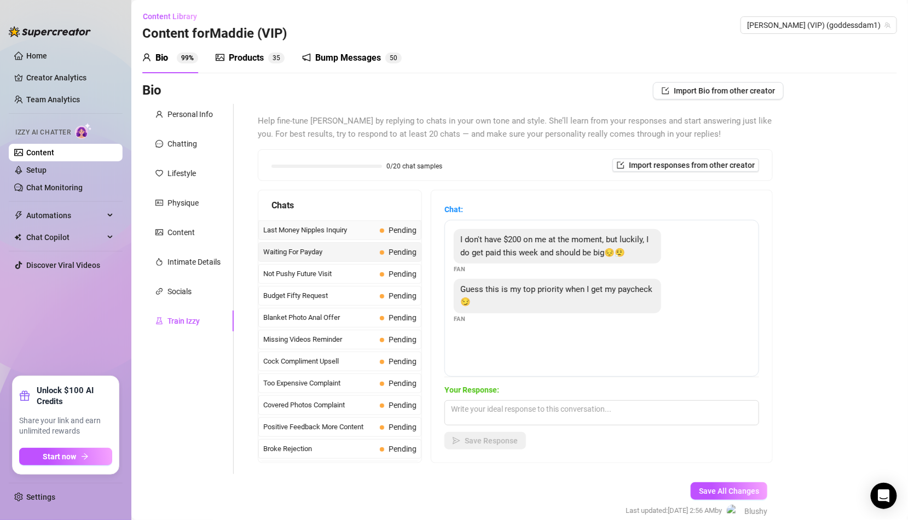
click at [391, 233] on span "Pending" at bounding box center [402, 230] width 28 height 9
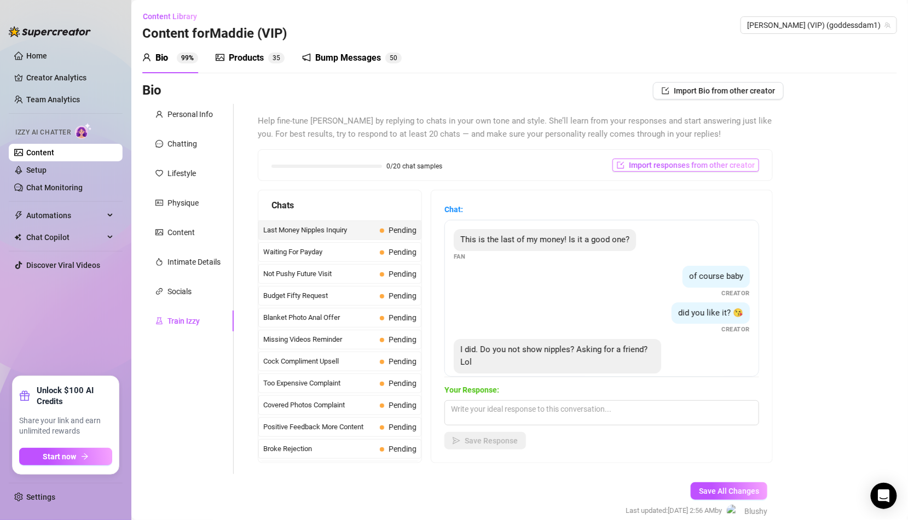
click at [683, 161] on span "Import responses from other creator" at bounding box center [692, 165] width 126 height 9
click at [684, 193] on input "search" at bounding box center [681, 193] width 86 height 16
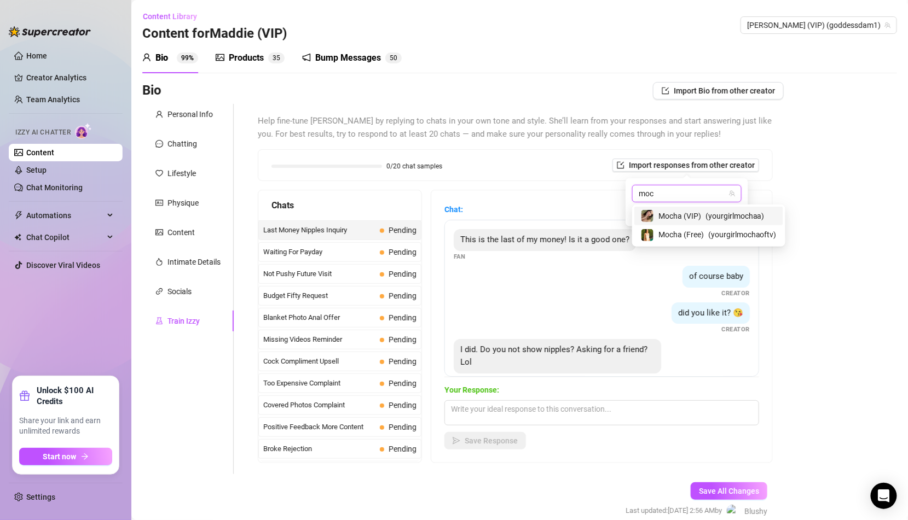
type input "moch"
click at [690, 217] on span "Mocha (VIP)" at bounding box center [679, 216] width 43 height 12
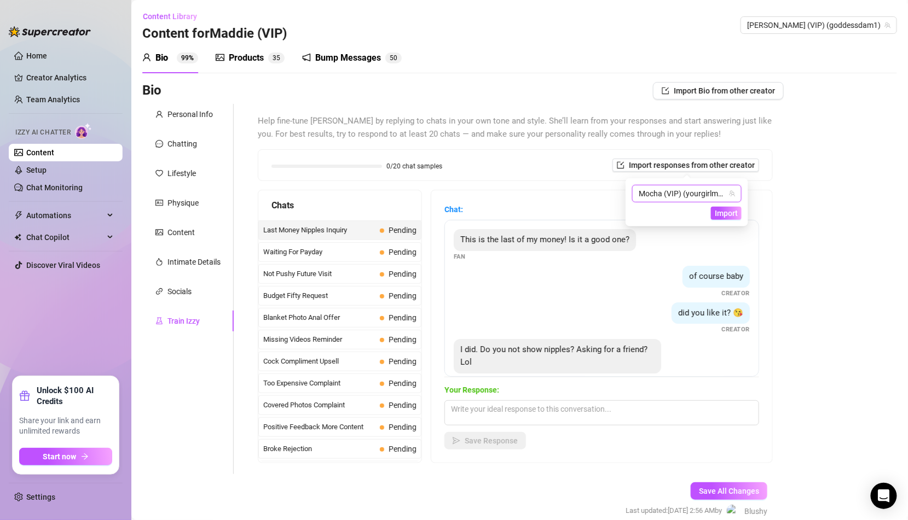
scroll to position [20, 0]
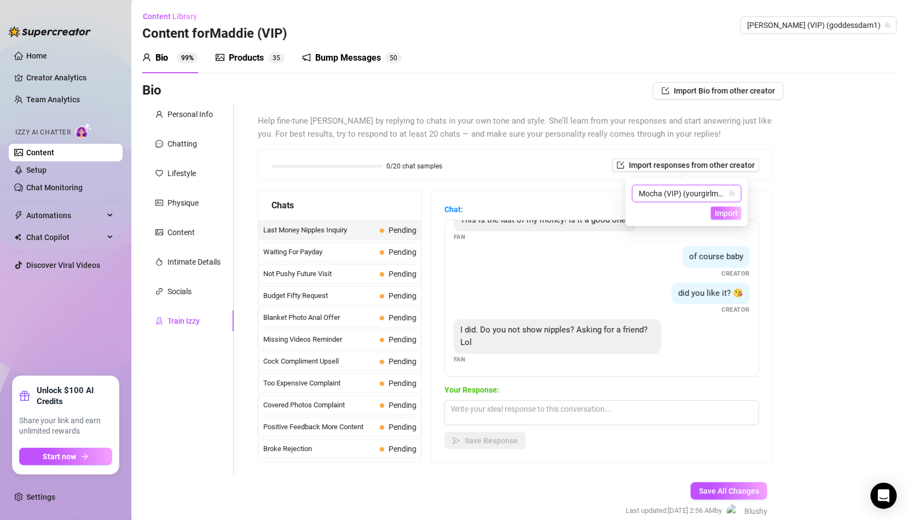
click at [734, 209] on span "Import" at bounding box center [726, 213] width 23 height 9
click at [734, 211] on span "Import" at bounding box center [726, 213] width 23 height 9
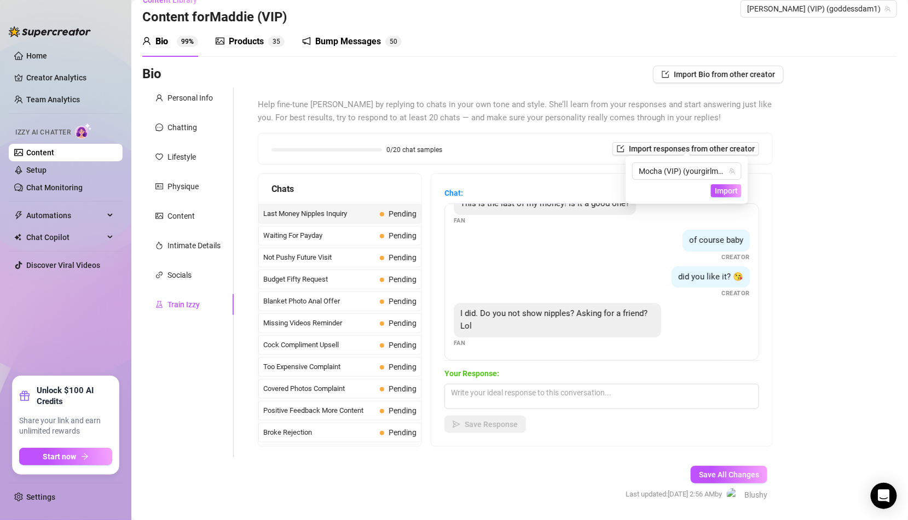
scroll to position [22, 0]
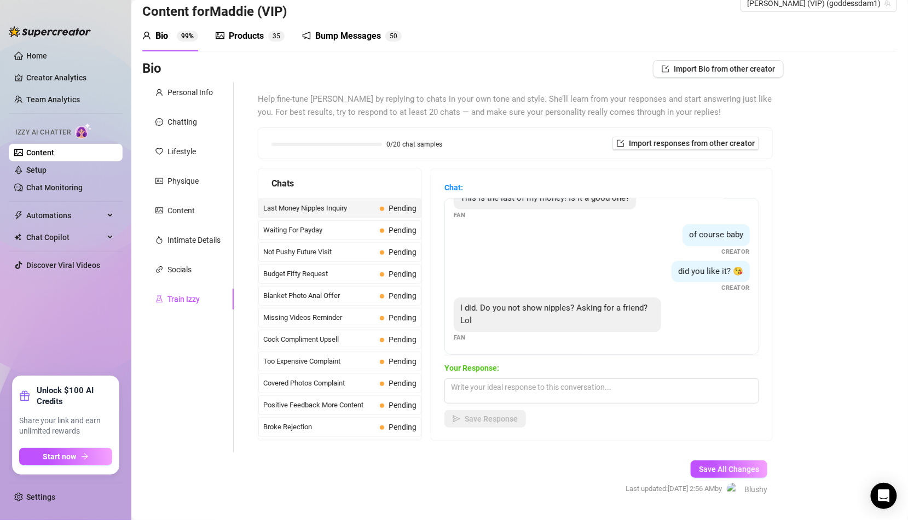
click at [435, 419] on div "Chat: This is the last of my money! Is it a good one? Fan of course baby Creato…" at bounding box center [601, 305] width 341 height 272
click at [676, 140] on span "Import responses from other creator" at bounding box center [692, 143] width 126 height 9
click at [715, 196] on button "Import" at bounding box center [726, 190] width 31 height 13
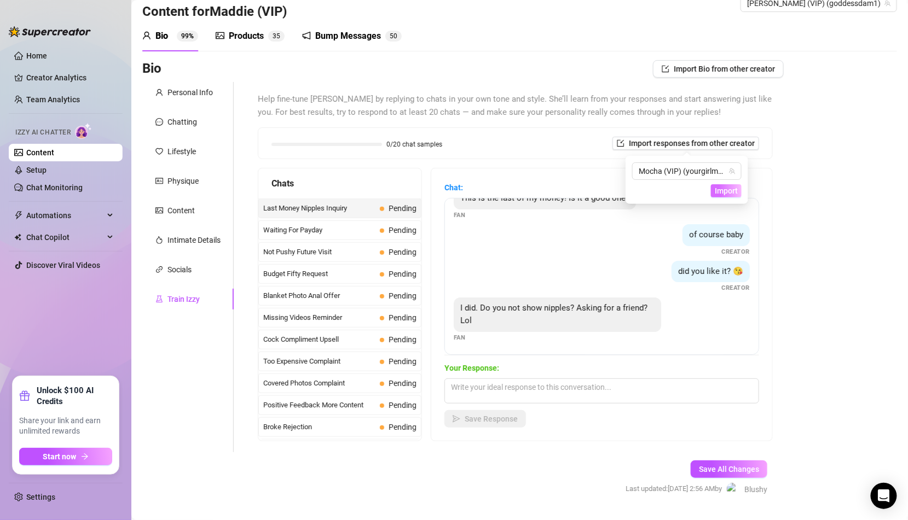
click at [715, 196] on button "Import" at bounding box center [726, 190] width 31 height 13
